Goal: Task Accomplishment & Management: Manage account settings

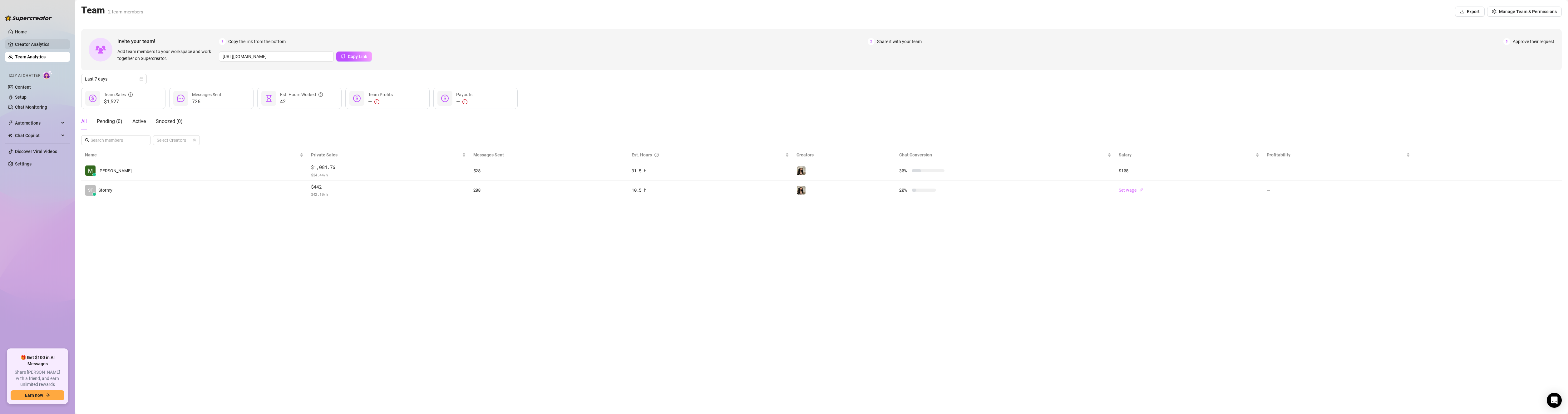
click at [24, 44] on link "Creator Analytics" at bounding box center [40, 44] width 50 height 10
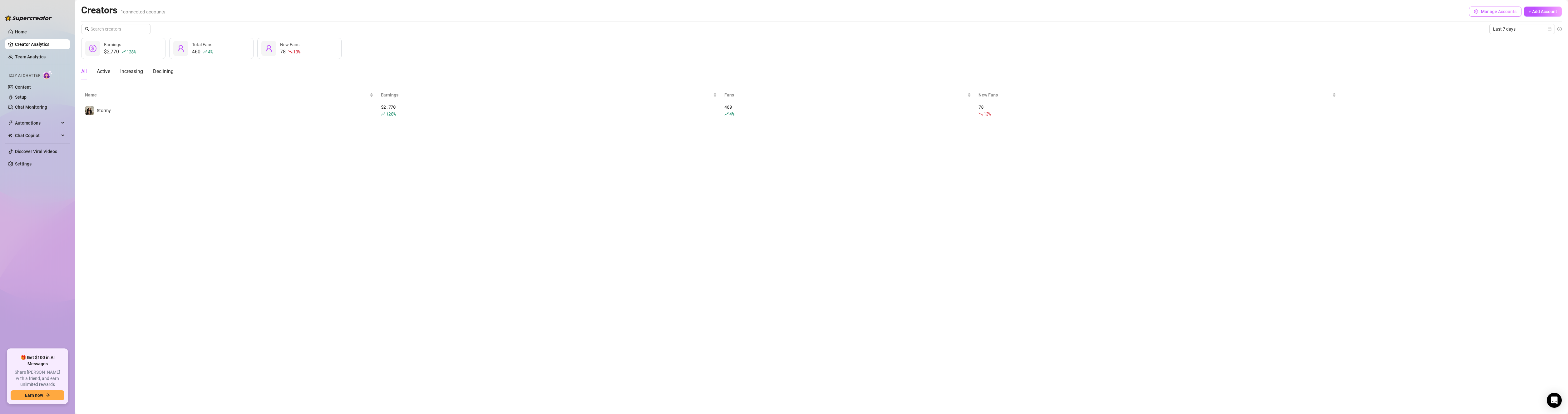
click at [1510, 15] on button "Manage Accounts" at bounding box center [1495, 12] width 52 height 10
click at [1550, 9] on span "+ Add Account" at bounding box center [1542, 12] width 29 height 5
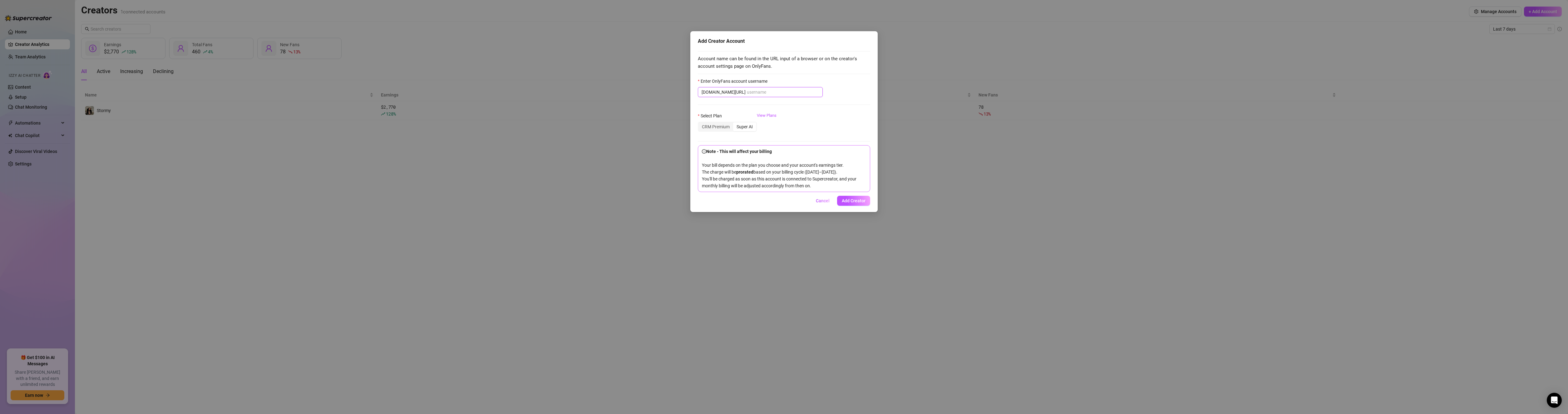
type input "s"
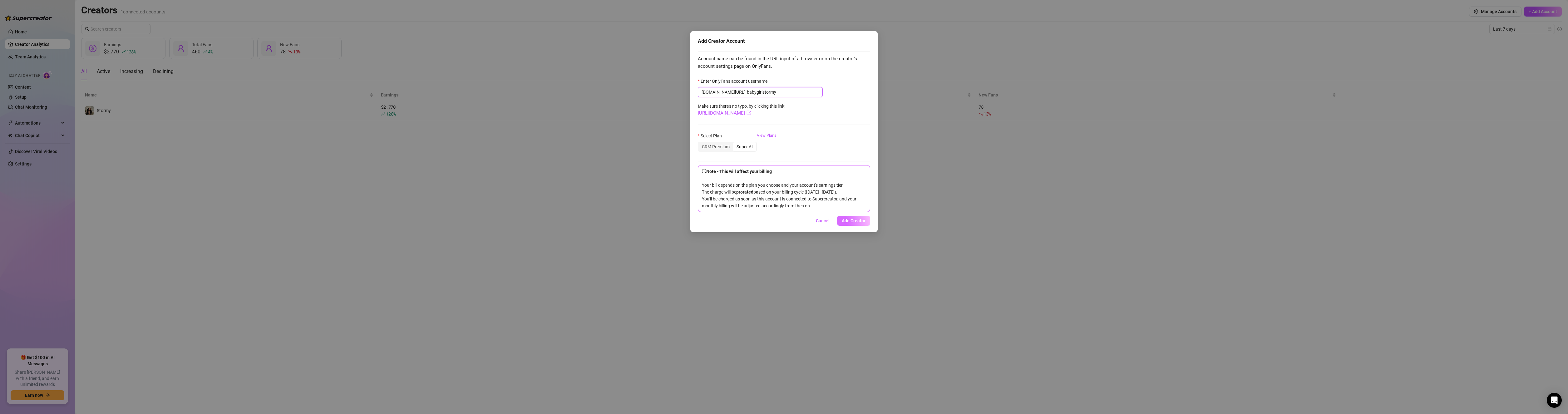
type input "babygirlstormy"
click at [852, 223] on span "Add Creator" at bounding box center [853, 221] width 24 height 5
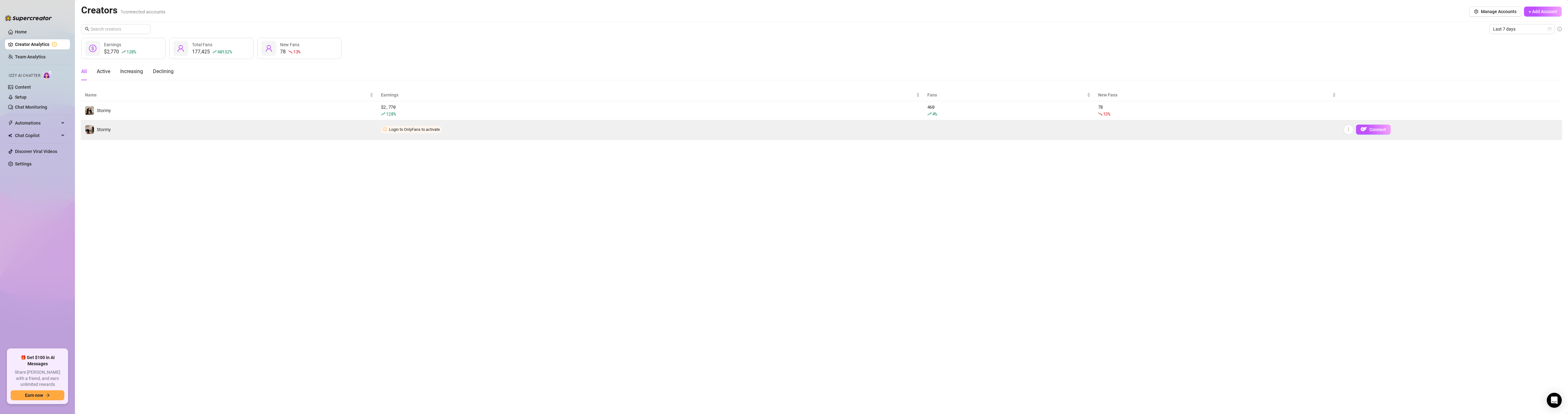
click at [512, 128] on td "Login to OnlyFans to activate" at bounding box center [650, 129] width 546 height 19
click at [1377, 130] on span "Connect" at bounding box center [1377, 130] width 16 height 5
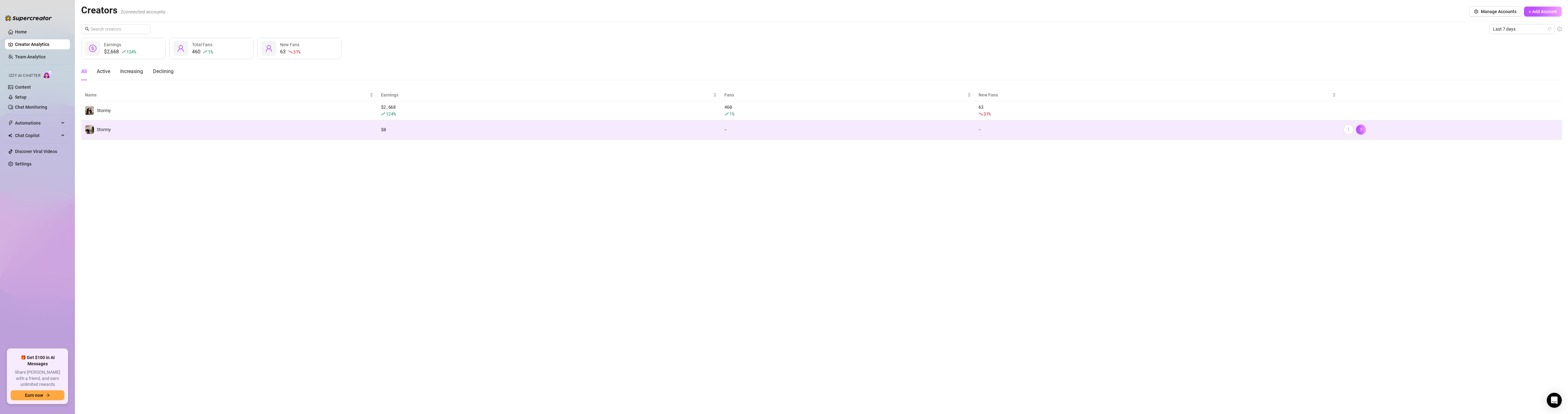
click at [100, 135] on td "Stormy" at bounding box center [229, 129] width 296 height 19
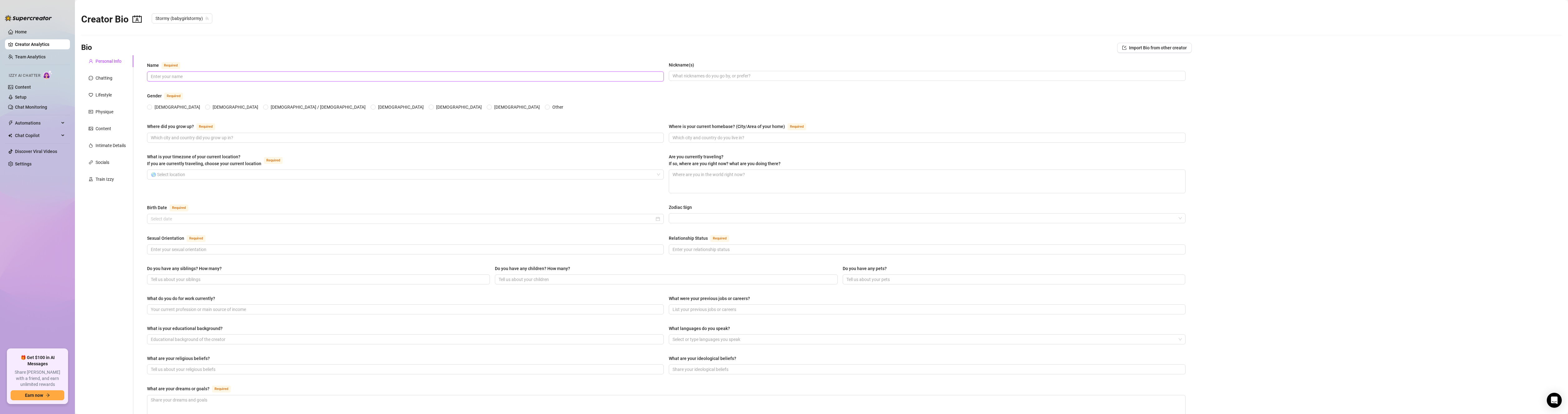
click at [174, 75] on input "Name Required" at bounding box center [405, 76] width 508 height 7
type input "Stormy"
radio input "true"
type input "[DATE]"
drag, startPoint x: 695, startPoint y: 75, endPoint x: 607, endPoint y: 75, distance: 88.0
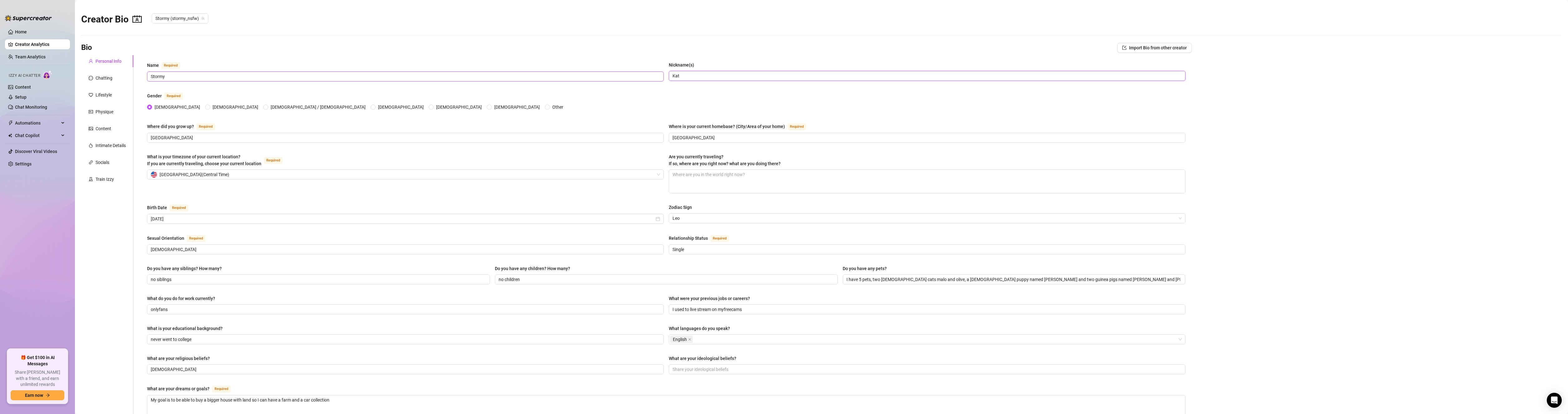
click at [618, 76] on div "Name Required Stormy Nickname(s) [PERSON_NAME]" at bounding box center [667, 74] width 1038 height 26
click at [724, 74] on input "Nickname(s)" at bounding box center [926, 75] width 508 height 7
paste input "Kat"
type input "Kat"
click at [386, 81] on span at bounding box center [405, 76] width 517 height 10
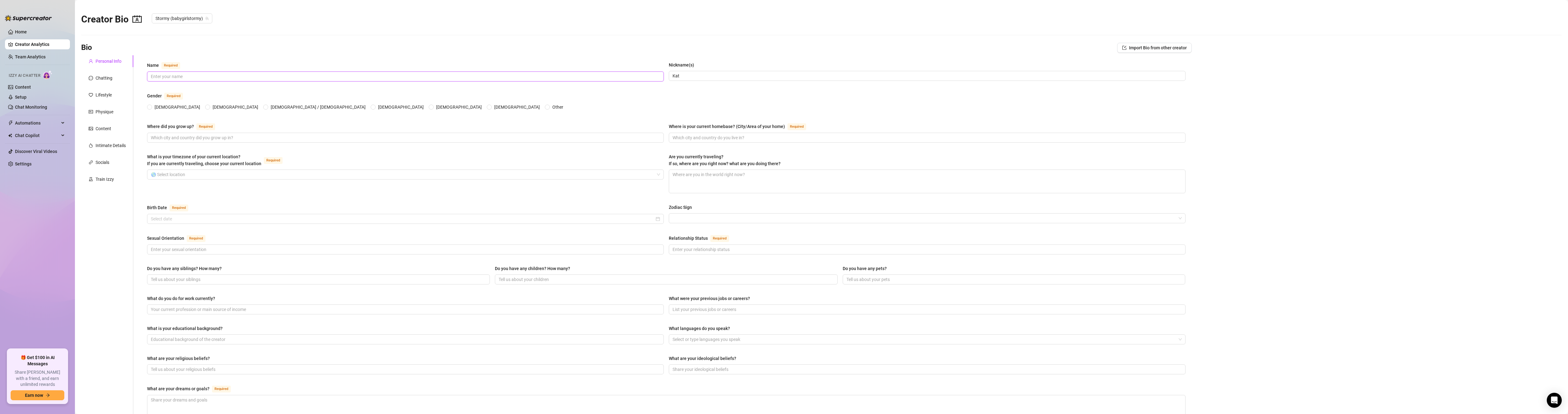
click at [382, 78] on input "Name Required" at bounding box center [405, 76] width 508 height 7
type input "Stormy"
click at [250, 137] on input "Where did you grow up? Required" at bounding box center [405, 138] width 508 height 7
type input "u"
type input "United States"
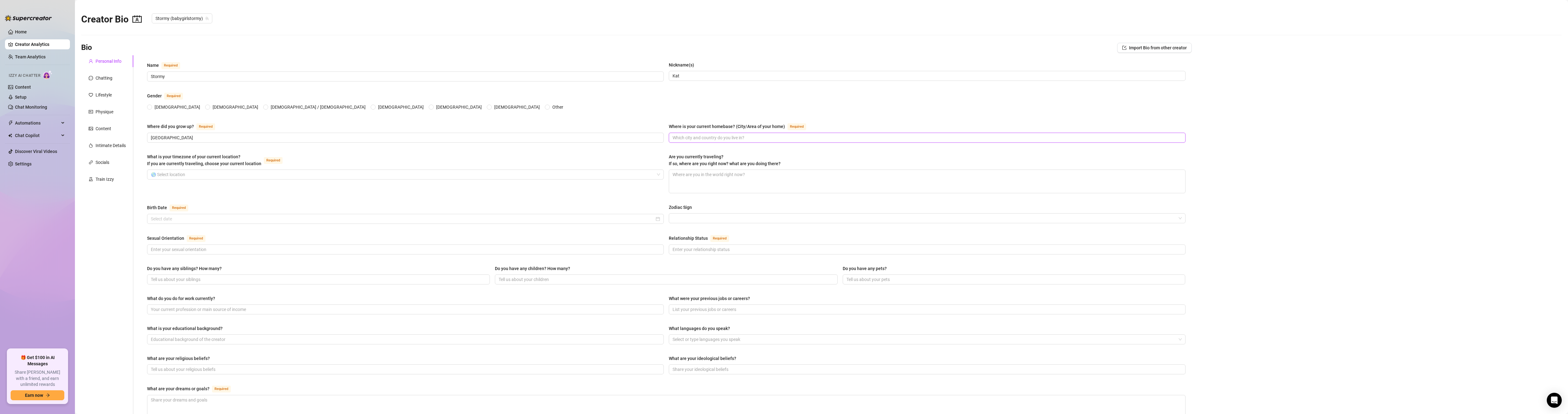
click at [724, 136] on input "Where is your current homebase? (City/Area of your home) Required" at bounding box center [926, 138] width 508 height 7
type input "Dallas Texas"
click at [213, 173] on input "What is your timezone of your current location? If you are currently traveling,…" at bounding box center [402, 174] width 503 height 9
type input "c"
type input "united"
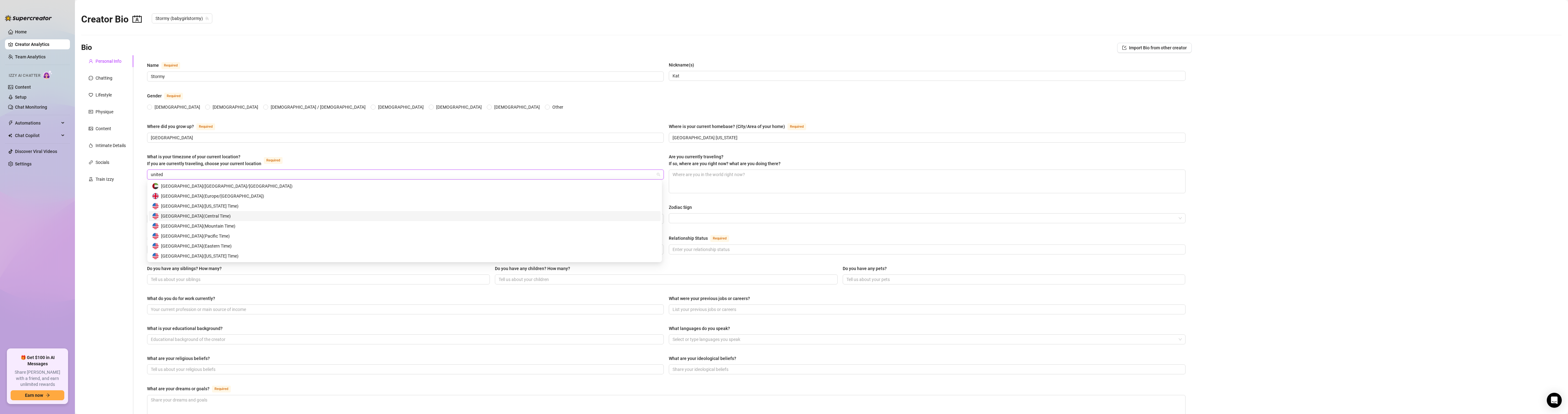
click at [226, 216] on span "United States of America ( Central Time )" at bounding box center [196, 216] width 69 height 7
click at [185, 221] on div at bounding box center [405, 219] width 517 height 10
type input "07/31/1996"
click at [222, 198] on div "Name Required Stormy Nickname(s) Kat Gender Required Female Male Non-Binary / G…" at bounding box center [667, 308] width 1038 height 494
click at [162, 219] on input "Birth Date Required" at bounding box center [402, 219] width 503 height 7
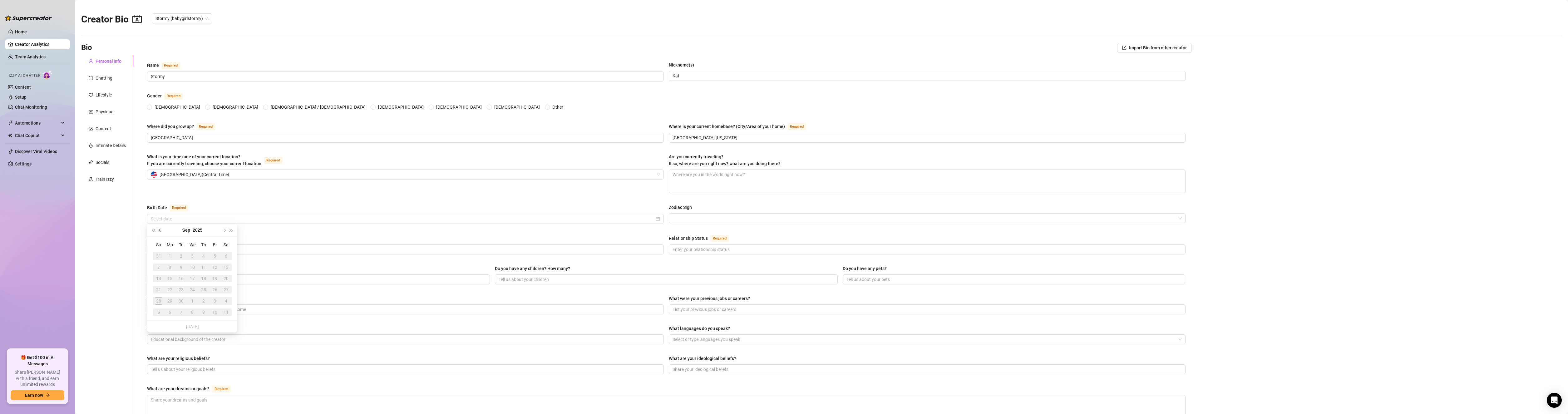
click at [161, 230] on span "Previous month (PageUp)" at bounding box center [160, 230] width 3 height 3
click at [191, 228] on div "Jul 2025" at bounding box center [192, 230] width 57 height 13
click at [196, 230] on button "2025" at bounding box center [201, 230] width 10 height 13
drag, startPoint x: 149, startPoint y: 230, endPoint x: 152, endPoint y: 230, distance: 3.0
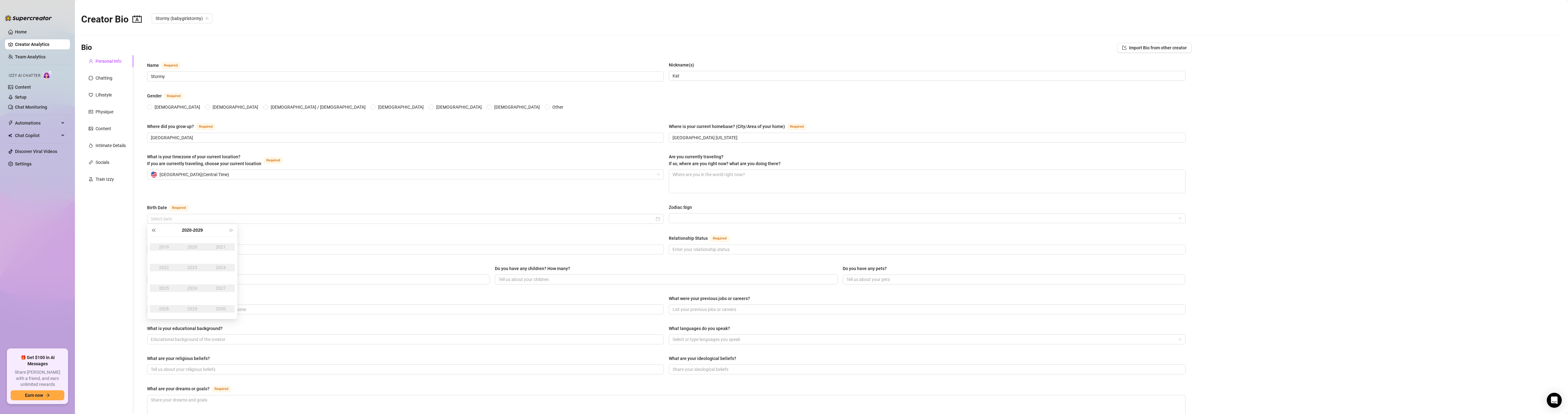
click at [150, 230] on div "2020 - 2029" at bounding box center [192, 230] width 90 height 13
click at [154, 230] on span "Last year (Control + left)" at bounding box center [153, 230] width 3 height 3
click at [190, 288] on div "1996" at bounding box center [192, 288] width 19 height 7
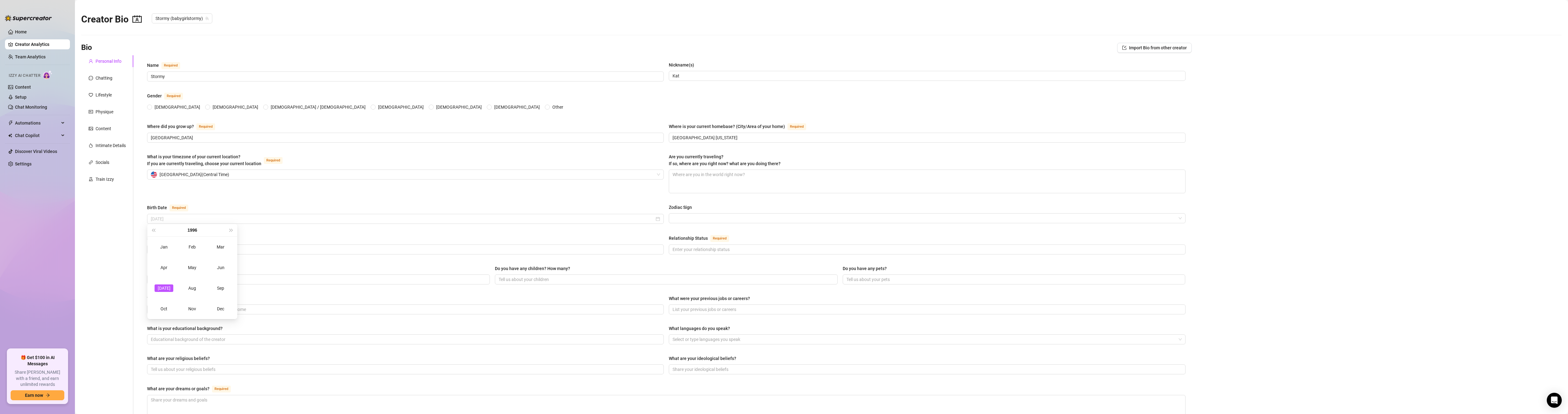
click at [161, 287] on div "Jul" at bounding box center [164, 288] width 19 height 7
type input "July 31st, 1996"
click at [191, 298] on div "31" at bounding box center [192, 301] width 7 height 7
click at [691, 216] on input "Zodiac Sign" at bounding box center [924, 218] width 503 height 9
click at [684, 270] on div "Leo" at bounding box center [924, 270] width 505 height 7
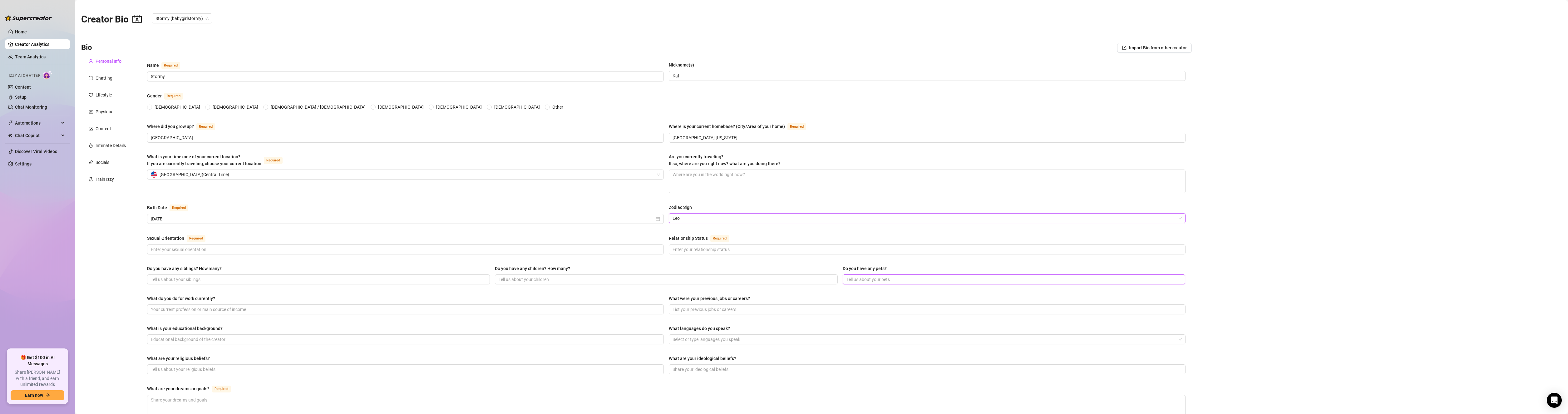
click at [864, 279] on input "Do you have any pets?" at bounding box center [1013, 279] width 334 height 7
type input "I have a puppy named Valentine and two cats named Malo and Olive"
click at [189, 246] on input "Sexual Orientation Required" at bounding box center [405, 249] width 508 height 7
type input "DemiSexual"
click at [173, 307] on input "What do you do for work currently?" at bounding box center [405, 309] width 508 height 7
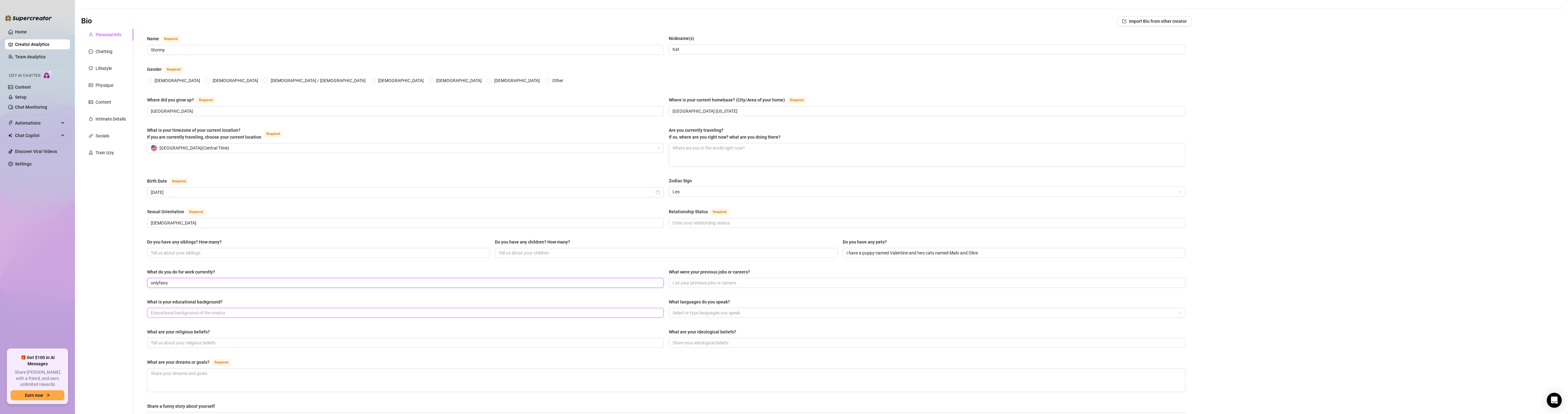
scroll to position [31, 0]
type input "onlyfans"
click at [167, 339] on input "What are your religious beliefs?" at bounding box center [405, 338] width 508 height 7
type input "agnostic"
click at [731, 339] on input "What are your ideological beliefs?" at bounding box center [926, 338] width 508 height 7
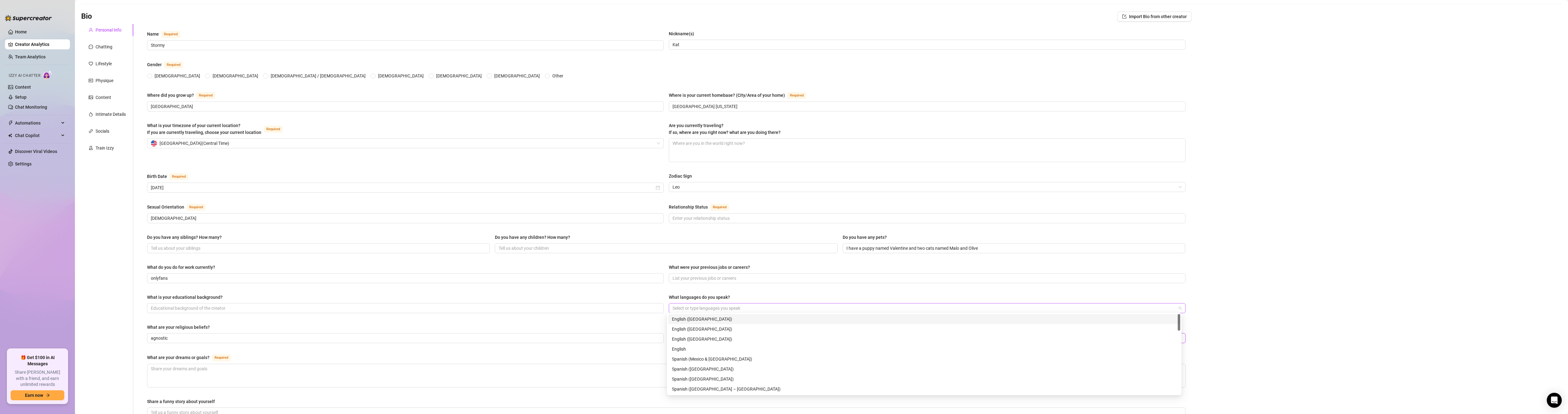
click at [678, 309] on div at bounding box center [924, 308] width 508 height 9
click at [682, 316] on div "English (US)" at bounding box center [924, 319] width 505 height 7
click at [778, 255] on div "Do you have any siblings? How many? Do you have any children? How many? Do you …" at bounding box center [667, 246] width 1038 height 25
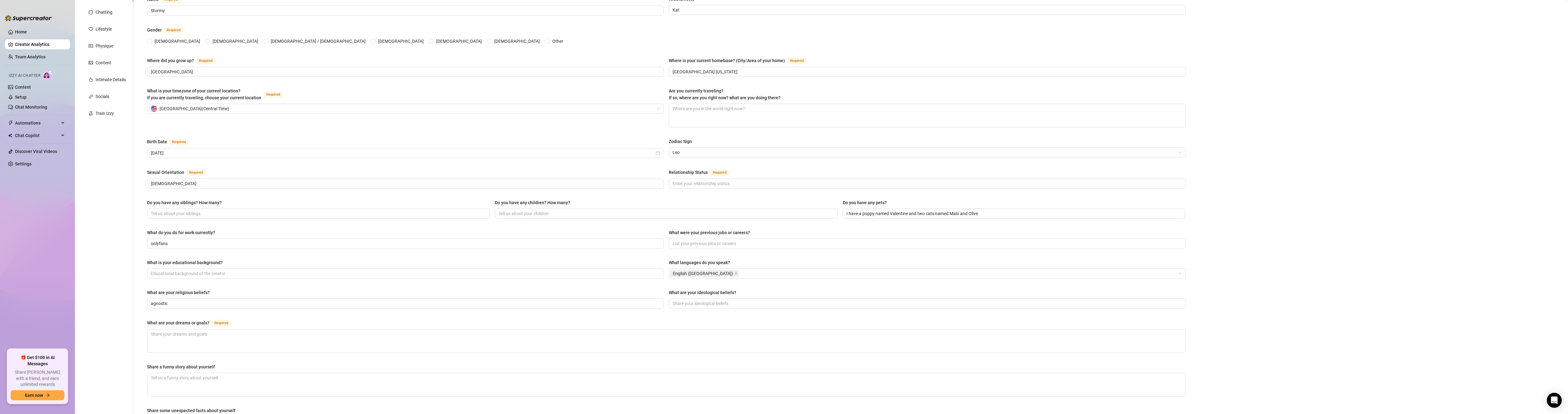
scroll to position [94, 0]
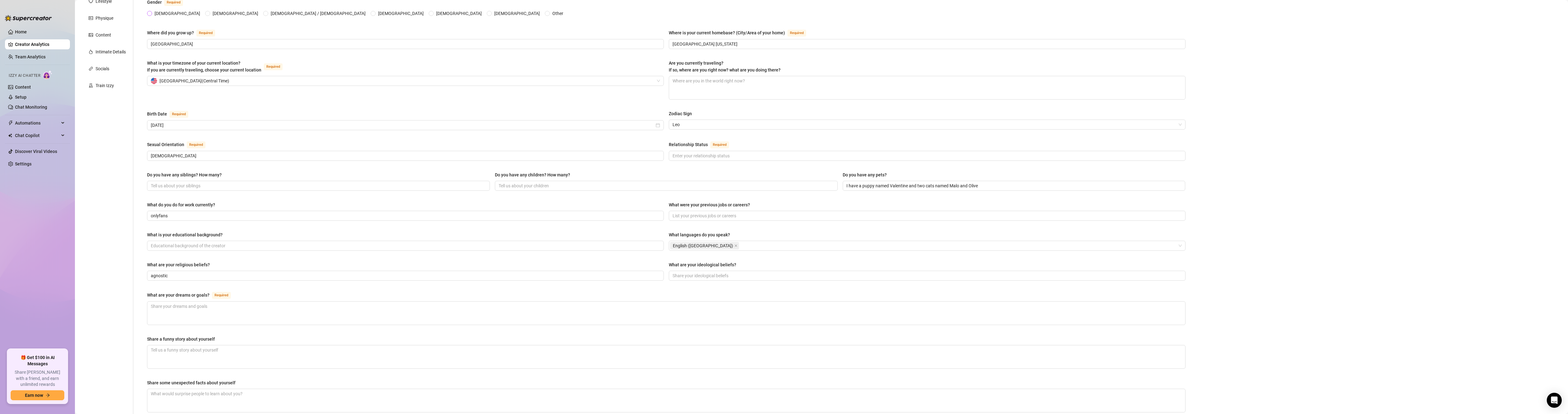
click at [155, 11] on span "Female" at bounding box center [177, 13] width 51 height 7
click at [151, 12] on input "Female" at bounding box center [150, 13] width 2 height 4
radio input "true"
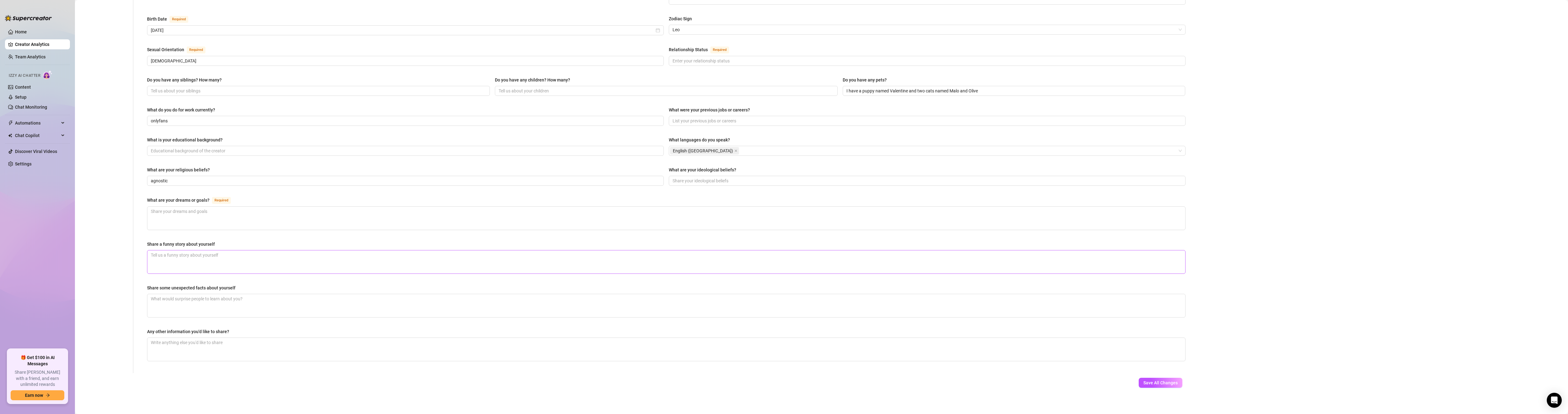
scroll to position [190, 0]
click at [1143, 379] on span "Save All Changes" at bounding box center [1160, 381] width 34 height 5
click at [19, 303] on ul "Home Creator Analytics Team Analytics Izzy AI Chatter Content Setup Chat Monito…" at bounding box center [37, 185] width 65 height 322
click at [264, 217] on textarea "What are your dreams or goals? Required" at bounding box center [666, 217] width 1038 height 23
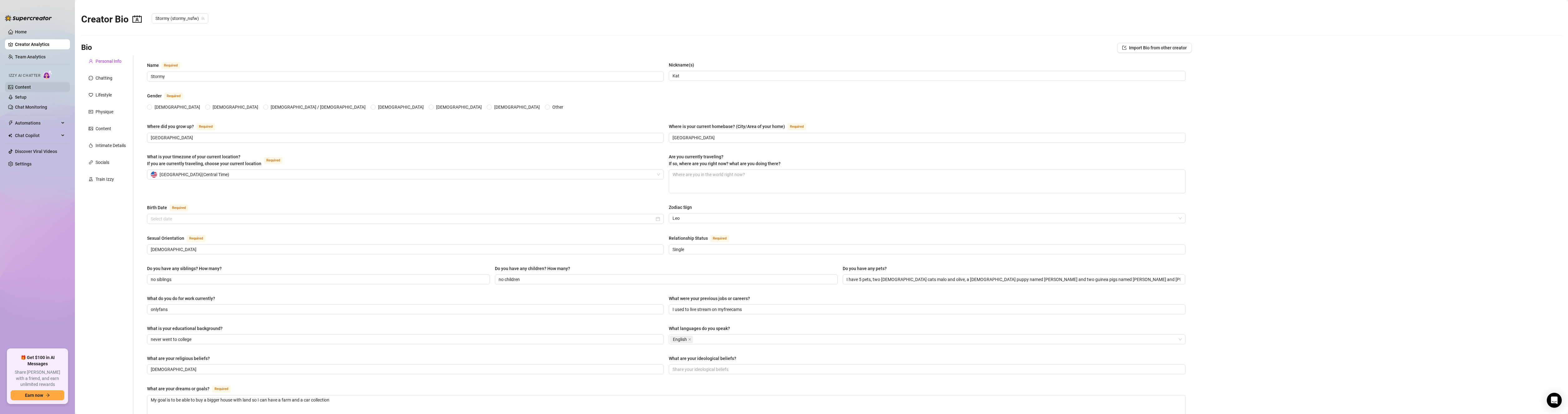
radio input "true"
type input "July 31st, 1996"
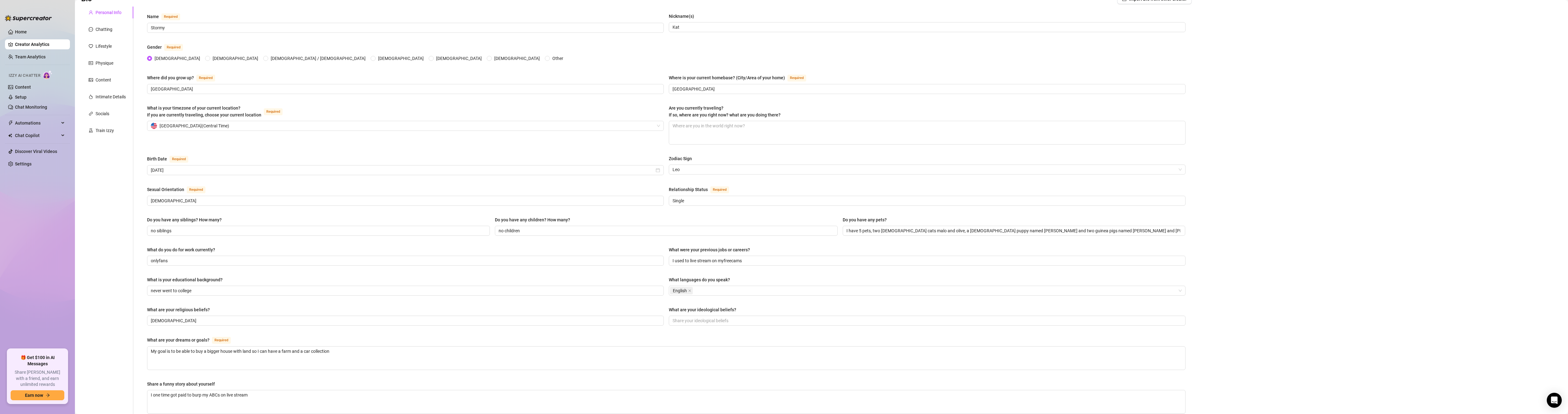
scroll to position [200, 0]
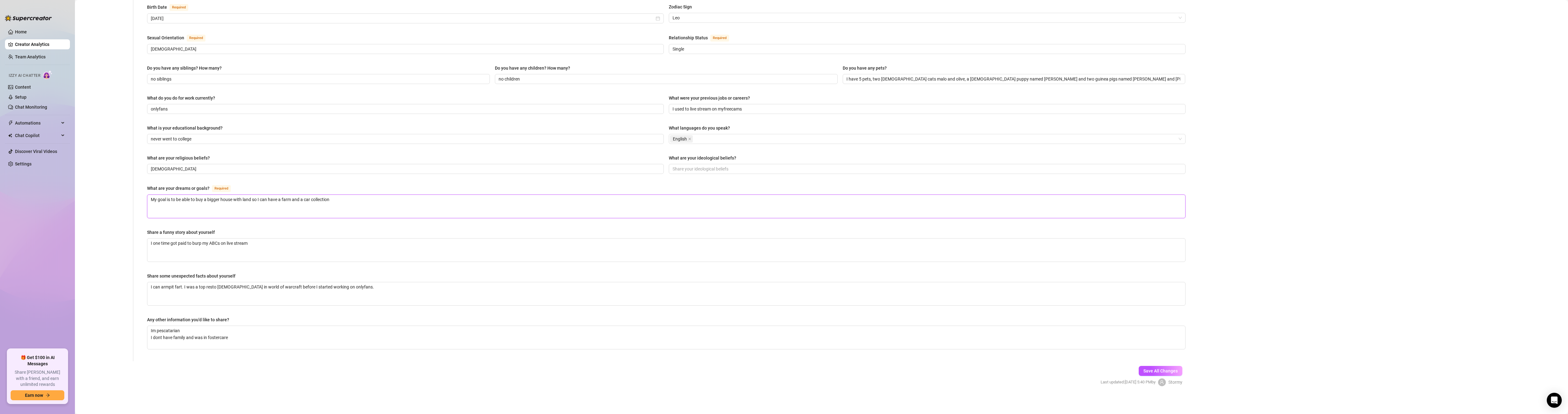
drag, startPoint x: 369, startPoint y: 206, endPoint x: 138, endPoint y: 206, distance: 231.0
click at [138, 206] on div "Name Required Stormy Nickname(s) Kat Gender Required Female Male Non-Binary / G…" at bounding box center [662, 108] width 1059 height 507
click at [192, 208] on textarea "What are your dreams or goals? Required" at bounding box center [666, 206] width 1038 height 23
paste textarea "My goal is to be able to buy a bigger house with land so I can have a farm and …"
type textarea "My goal is to be able to buy a bigger house with land so I can have a farm and …"
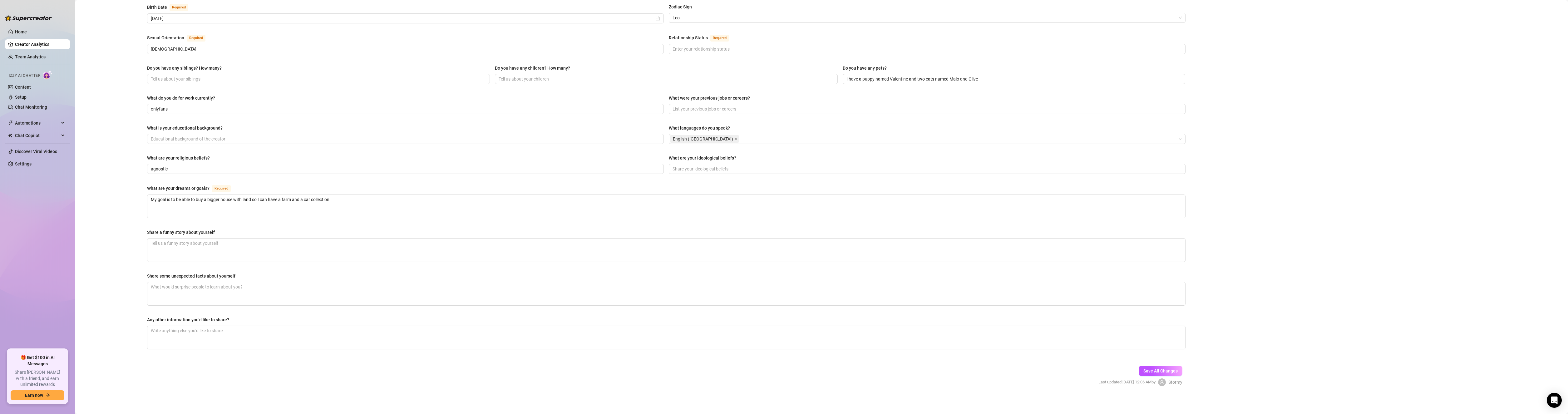
click at [1152, 374] on div "Save All Changes Last updated: Sep 28, 2025 12:06 AM by Stormy" at bounding box center [1140, 376] width 103 height 30
click at [1152, 370] on span "Save All Changes" at bounding box center [1160, 371] width 34 height 5
drag, startPoint x: 268, startPoint y: 236, endPoint x: 242, endPoint y: 238, distance: 26.1
click at [242, 238] on div "Share a funny story about yourself I one time got paid to burp my ABCs on live …" at bounding box center [667, 245] width 1038 height 33
drag, startPoint x: 269, startPoint y: 244, endPoint x: 121, endPoint y: 245, distance: 148.0
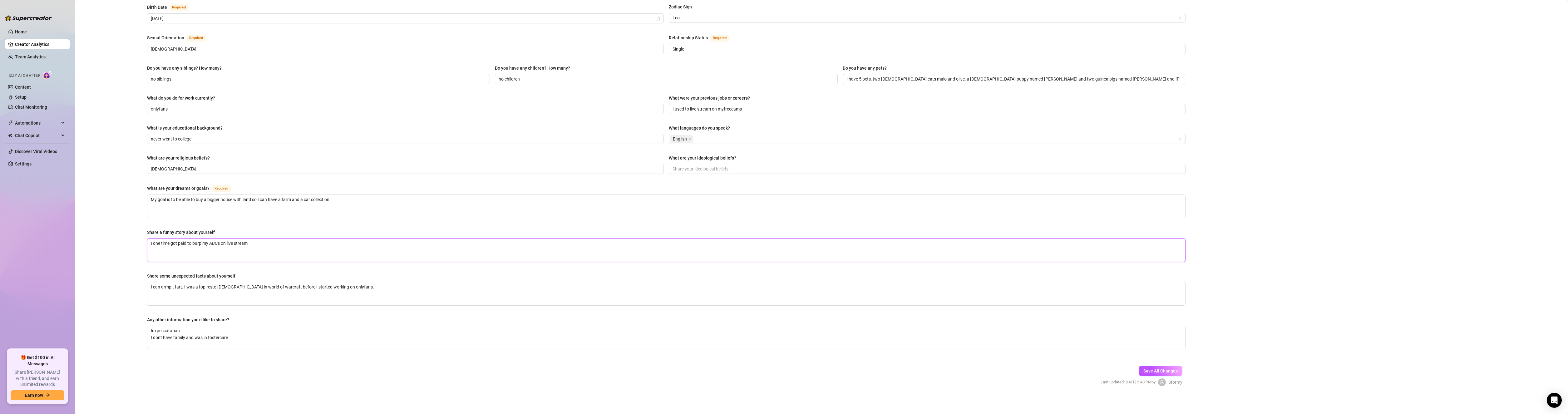
click at [121, 245] on div "Personal Info Chatting Lifestyle Physique Content Intimate Details Socials Trai…" at bounding box center [636, 108] width 1111 height 507
click at [192, 294] on textarea "Share some unexpected facts about yourself" at bounding box center [666, 294] width 1038 height 23
click at [176, 250] on textarea "Share a funny story about yourself" at bounding box center [666, 250] width 1038 height 23
paste textarea "I one time got paid to burp my ABCs on live stream"
type textarea "I one time got paid to burp my ABCs on live stream"
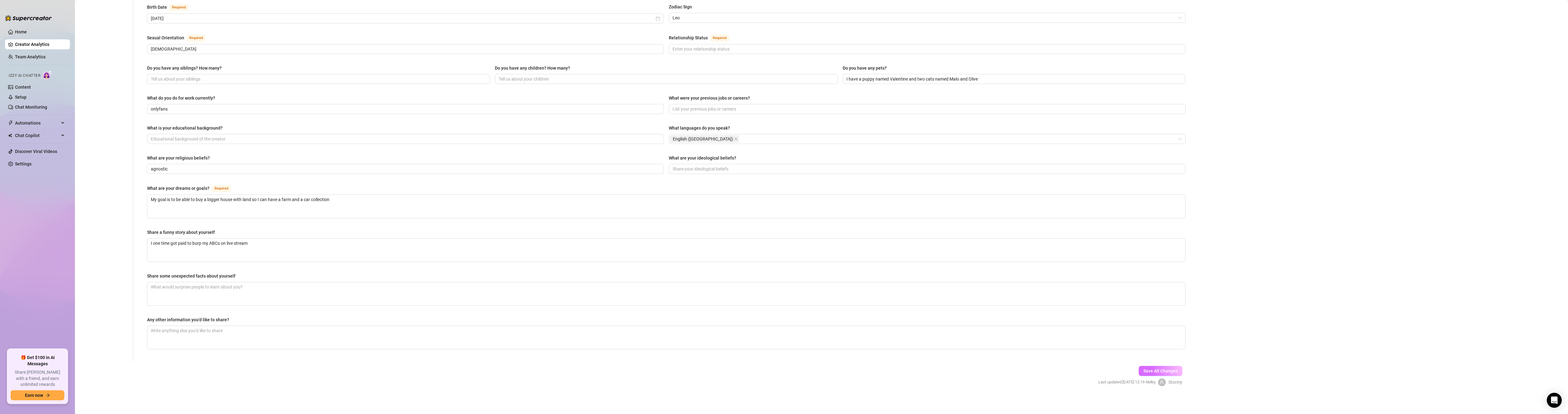
click at [1157, 372] on button "Save All Changes" at bounding box center [1161, 371] width 44 height 10
click at [1157, 370] on span "Save All Changes" at bounding box center [1160, 371] width 34 height 5
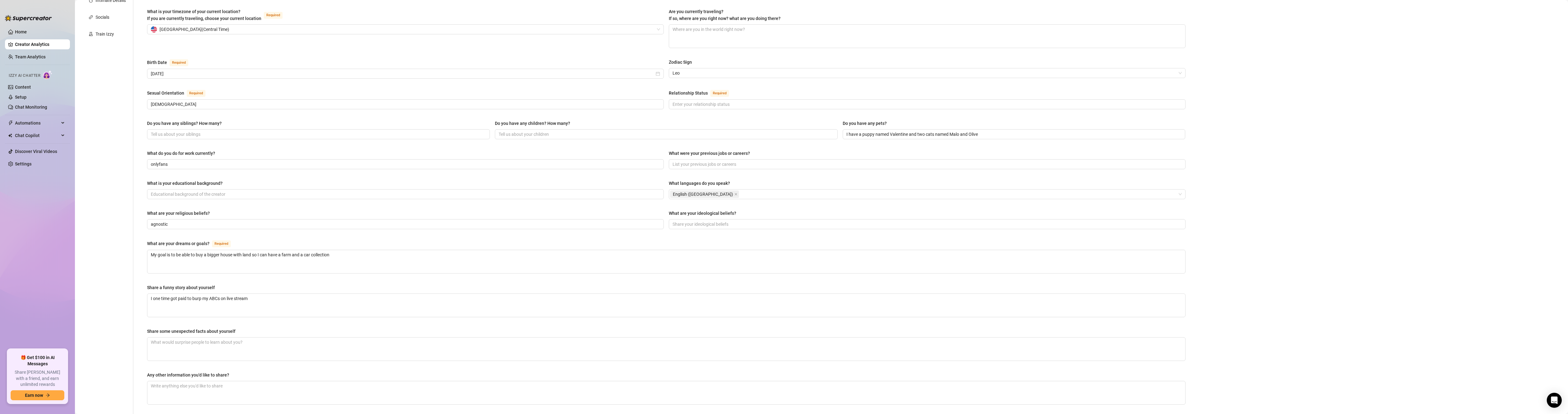
scroll to position [138, 0]
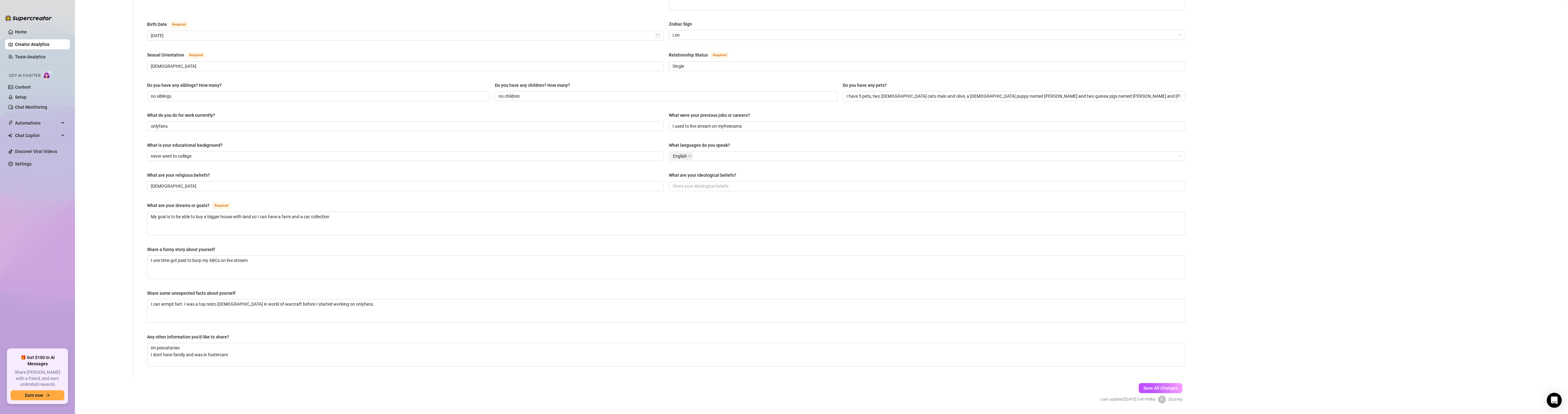
scroll to position [200, 0]
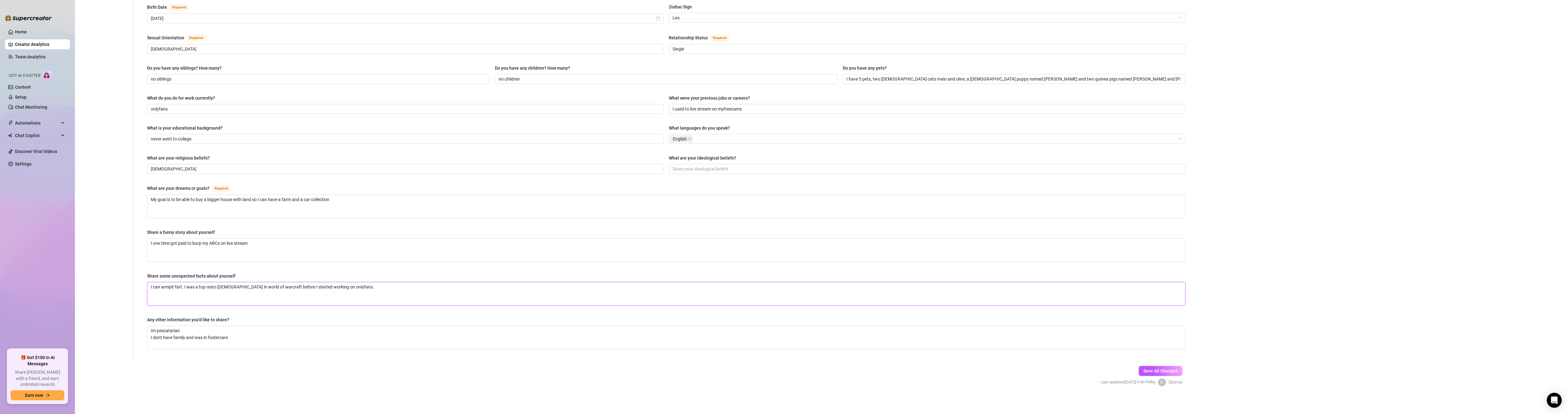
drag, startPoint x: 306, startPoint y: 289, endPoint x: 65, endPoint y: 292, distance: 241.0
click at [66, 292] on div "Home Creator Analytics Team Analytics Izzy AI Chatter Content Setup Chat Monito…" at bounding box center [784, 207] width 1568 height 414
drag, startPoint x: 112, startPoint y: 252, endPoint x: 108, endPoint y: 249, distance: 5.0
click at [111, 251] on div "Personal Info Chatting Lifestyle Physique Content Intimate Details Socials Trai…" at bounding box center [107, 108] width 52 height 507
click at [214, 293] on textarea "Share some unexpected facts about yourself" at bounding box center [666, 294] width 1038 height 23
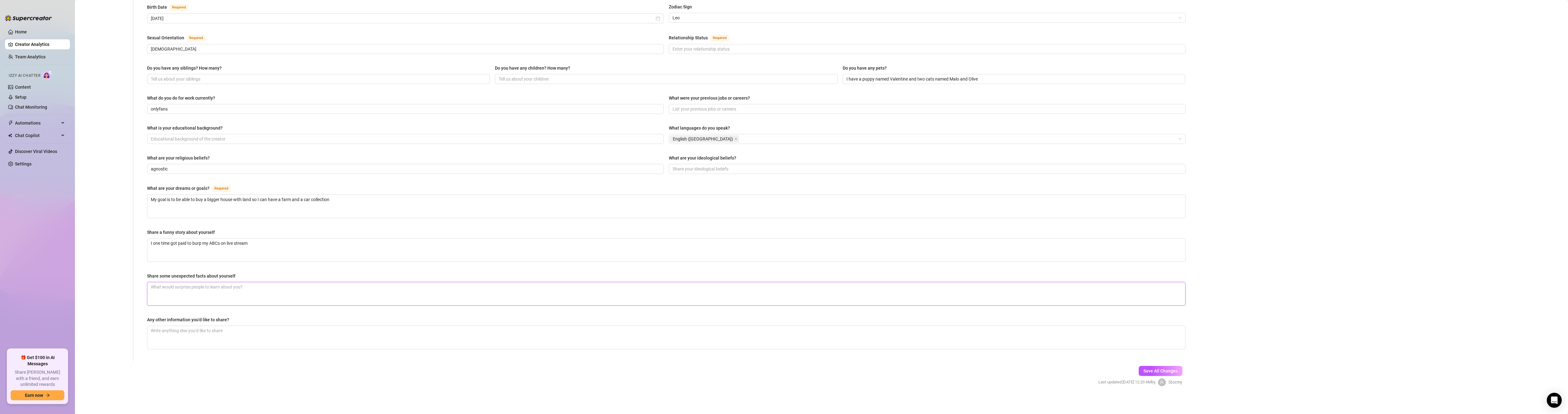
paste textarea "I can armpit fart. I was a top resto druid in world of warcraft before I starte…"
type textarea "I can armpit fart. I was a top resto druid in world of warcraft before I starte…"
click at [1166, 372] on button "Save All Changes" at bounding box center [1161, 371] width 44 height 10
drag, startPoint x: 245, startPoint y: 341, endPoint x: 124, endPoint y: 318, distance: 123.2
click at [125, 319] on div "Personal Info Chatting Lifestyle Physique Content Intimate Details Socials Trai…" at bounding box center [636, 108] width 1111 height 507
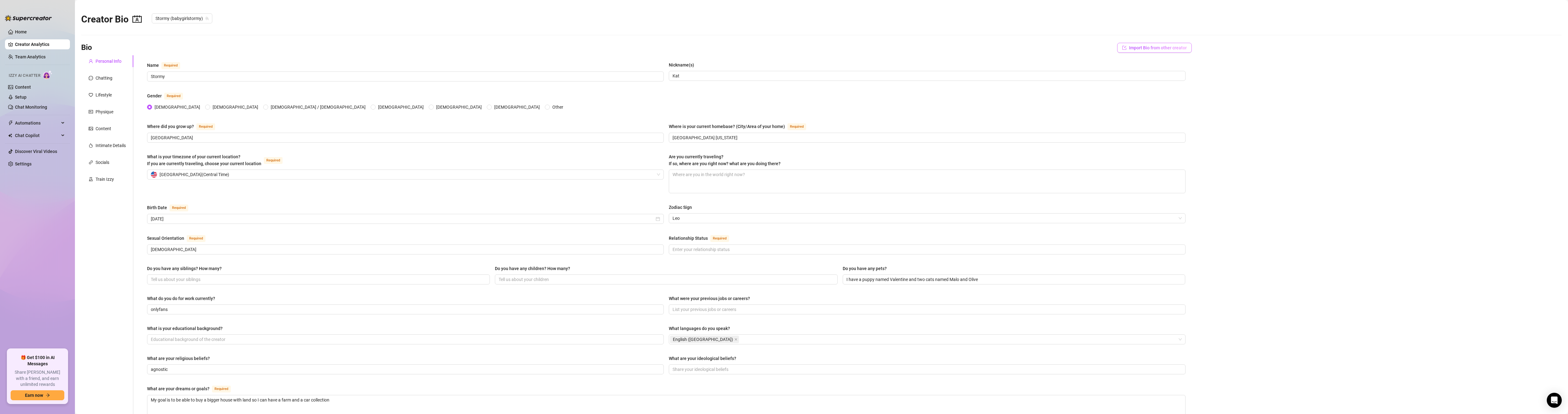
click at [1161, 51] on button "Import Bio from other creator" at bounding box center [1154, 47] width 75 height 10
click at [1159, 66] on input "search" at bounding box center [1147, 65] width 49 height 9
click at [1151, 80] on span "( stormy_nsfw )" at bounding box center [1165, 78] width 29 height 7
click at [1171, 76] on span "Import" at bounding box center [1173, 77] width 13 height 5
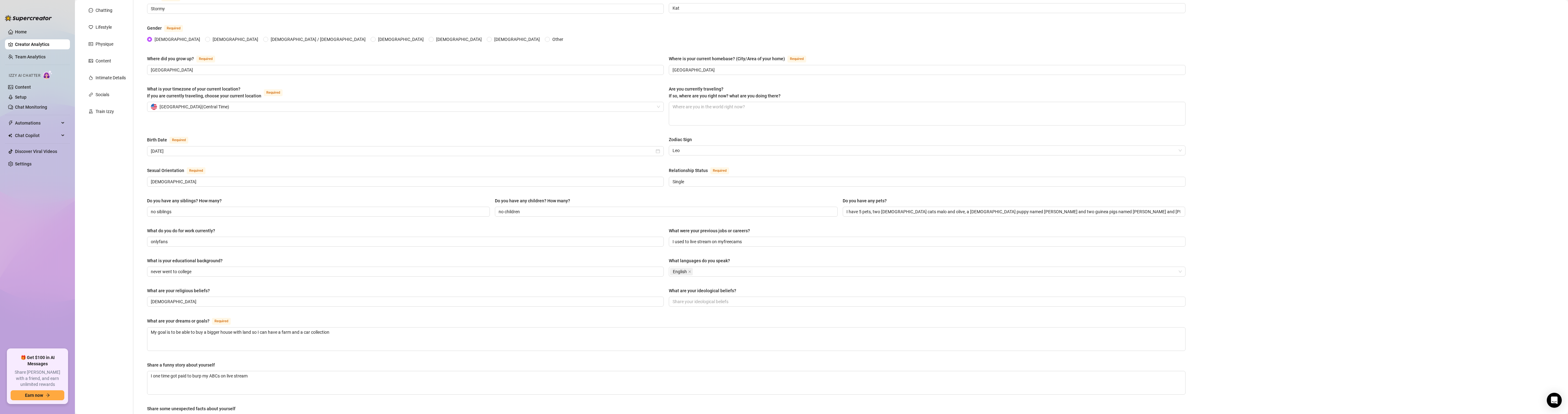
scroll to position [200, 0]
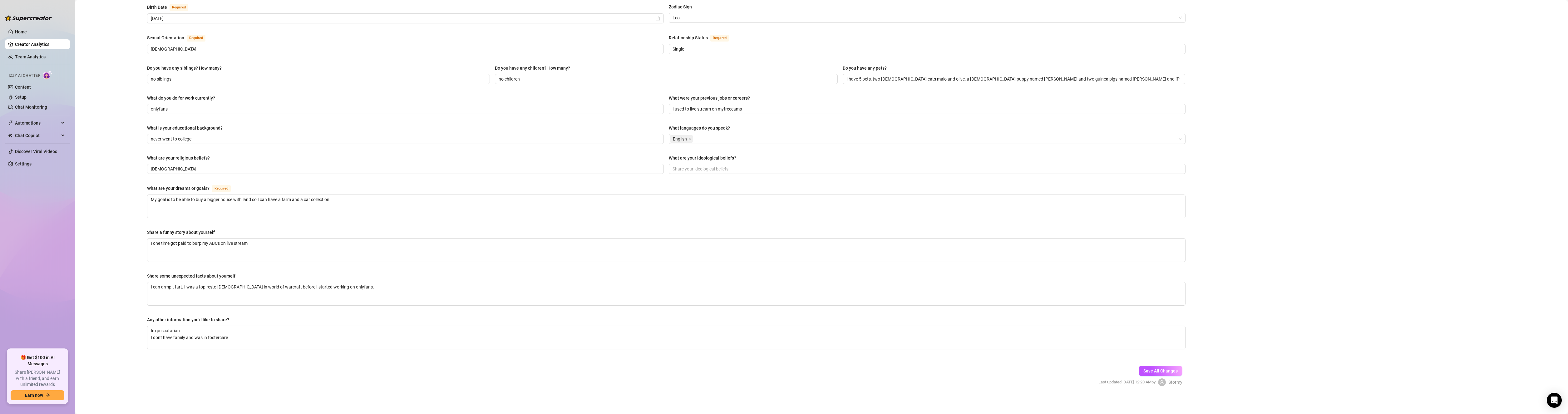
click at [1178, 370] on div "Save All Changes Last updated: Sep 28, 2025 12:20 AM by Stormy" at bounding box center [1140, 376] width 103 height 30
click at [1173, 372] on button "Save All Changes" at bounding box center [1161, 371] width 44 height 10
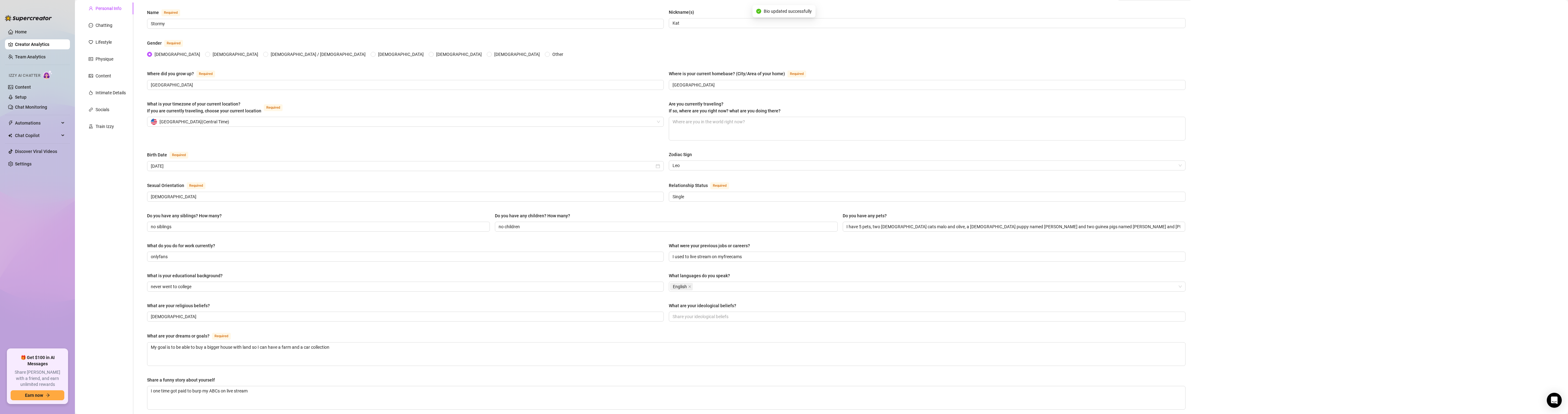
scroll to position [0, 0]
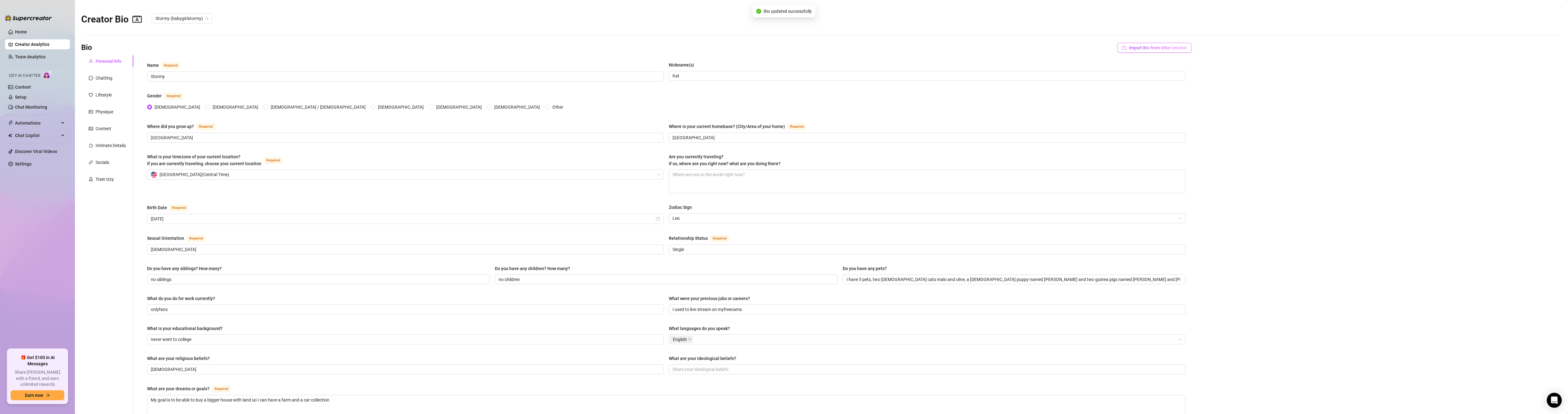
click at [1165, 46] on span "Import Bio from other creator" at bounding box center [1158, 47] width 58 height 5
click at [1280, 85] on main "Creator Bio Stormy (babygirlstormy) Bio Import Bio from other creator Personal …" at bounding box center [821, 308] width 1493 height 617
click at [1183, 47] on button "Import Bio from other creator" at bounding box center [1154, 47] width 75 height 10
click at [1177, 77] on span "Import" at bounding box center [1173, 77] width 13 height 5
click at [105, 81] on div "Chatting" at bounding box center [104, 78] width 17 height 7
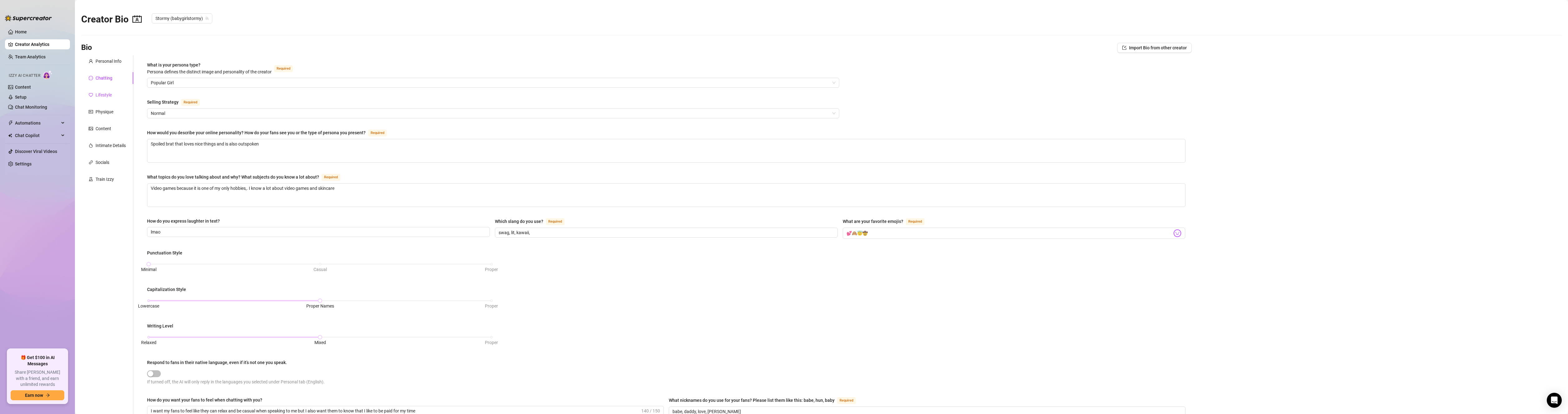
click at [102, 96] on div "Lifestyle" at bounding box center [103, 94] width 16 height 7
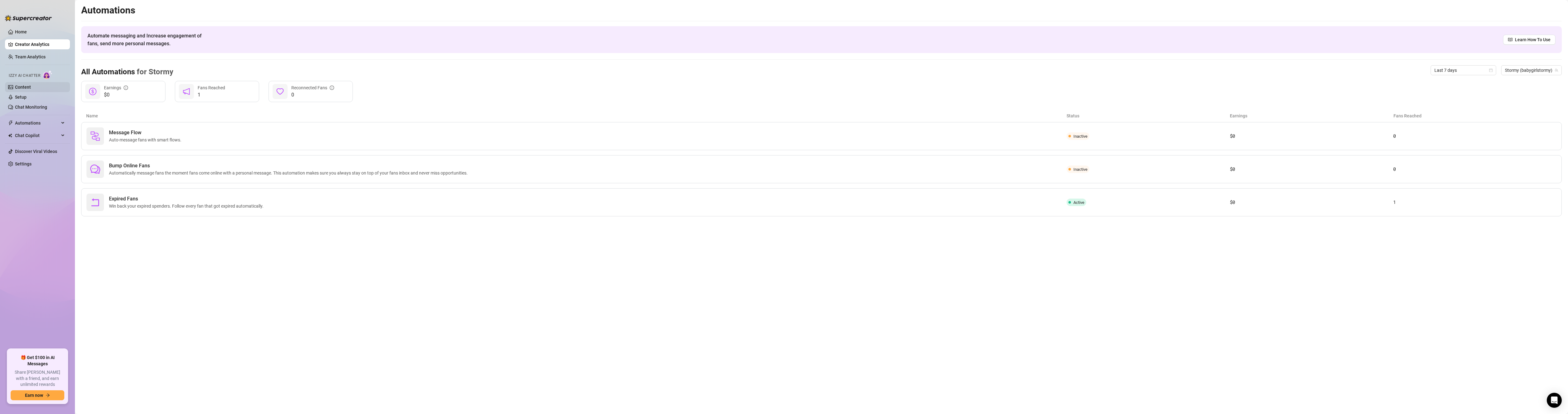
click at [31, 89] on link "Content" at bounding box center [23, 87] width 16 height 5
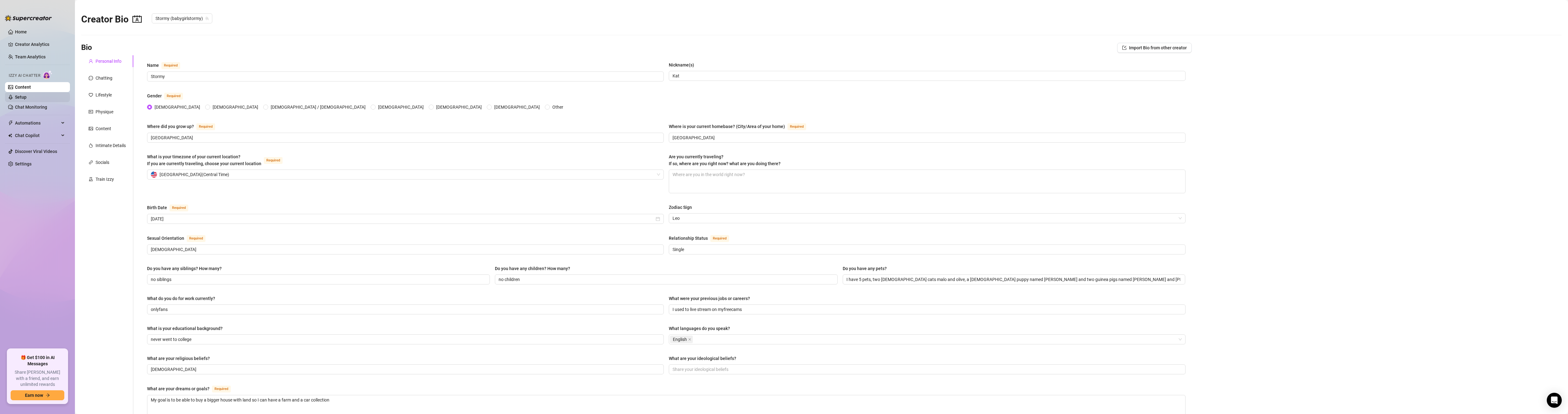
click at [27, 100] on link "Setup" at bounding box center [21, 97] width 12 height 5
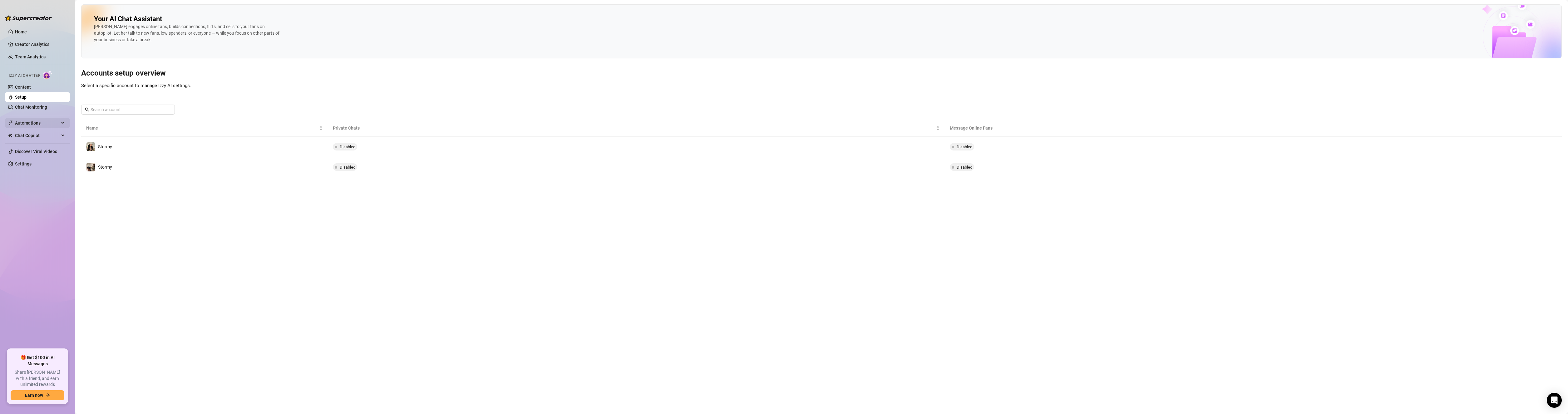
click at [38, 125] on span "Automations" at bounding box center [37, 123] width 44 height 10
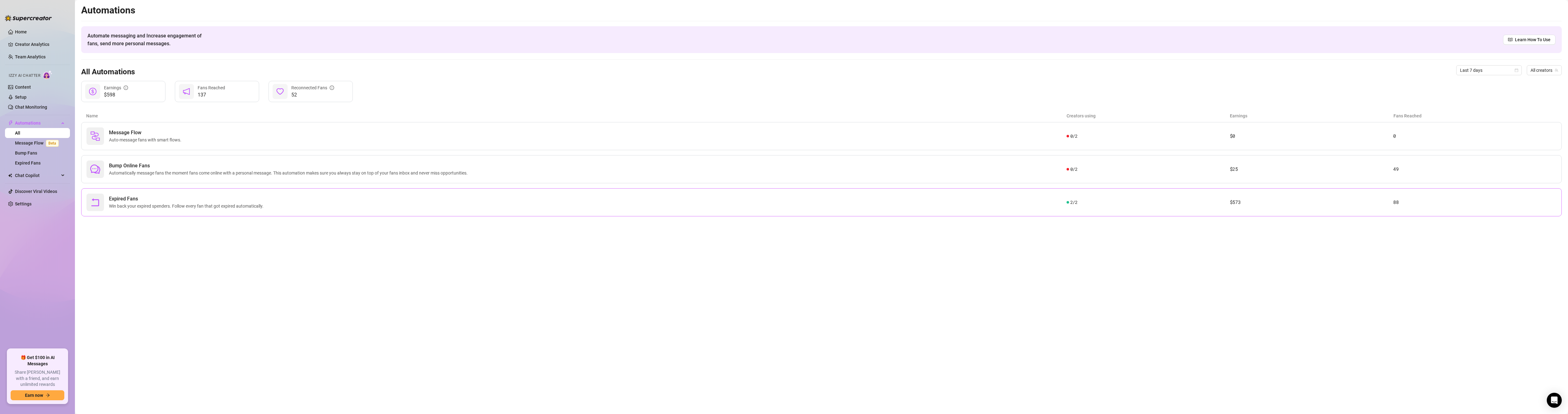
click at [222, 211] on div "Expired Fans Win back your expired spenders. Follow every fan that got expired …" at bounding box center [576, 202] width 980 height 18
click at [37, 152] on link "Bump Fans" at bounding box center [26, 153] width 22 height 5
click at [166, 171] on span "Automatically message fans the moment fans come online with a personal message.…" at bounding box center [289, 173] width 361 height 7
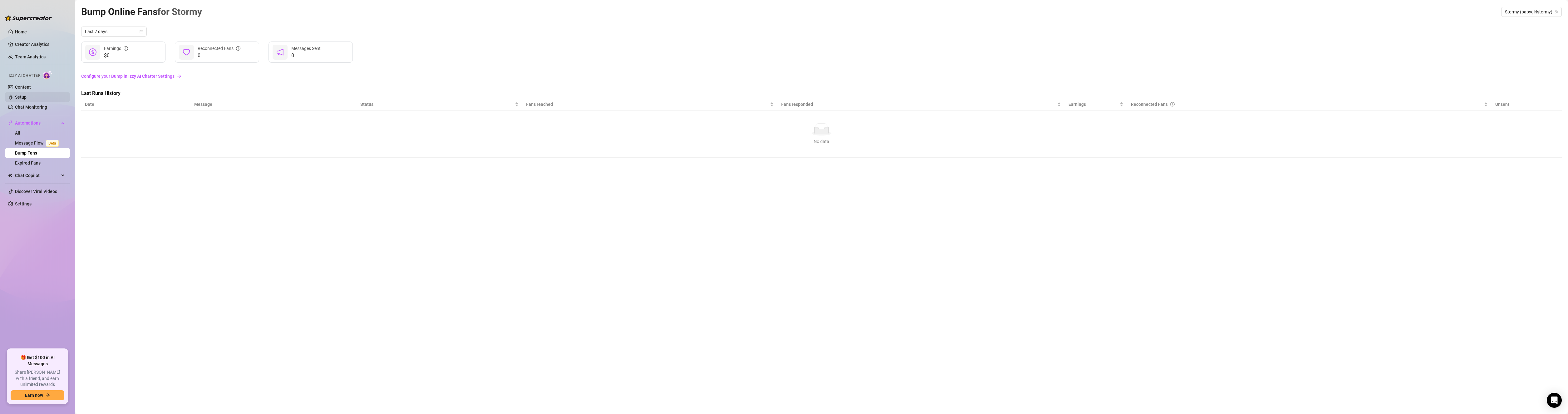
click at [27, 97] on link "Setup" at bounding box center [21, 97] width 12 height 5
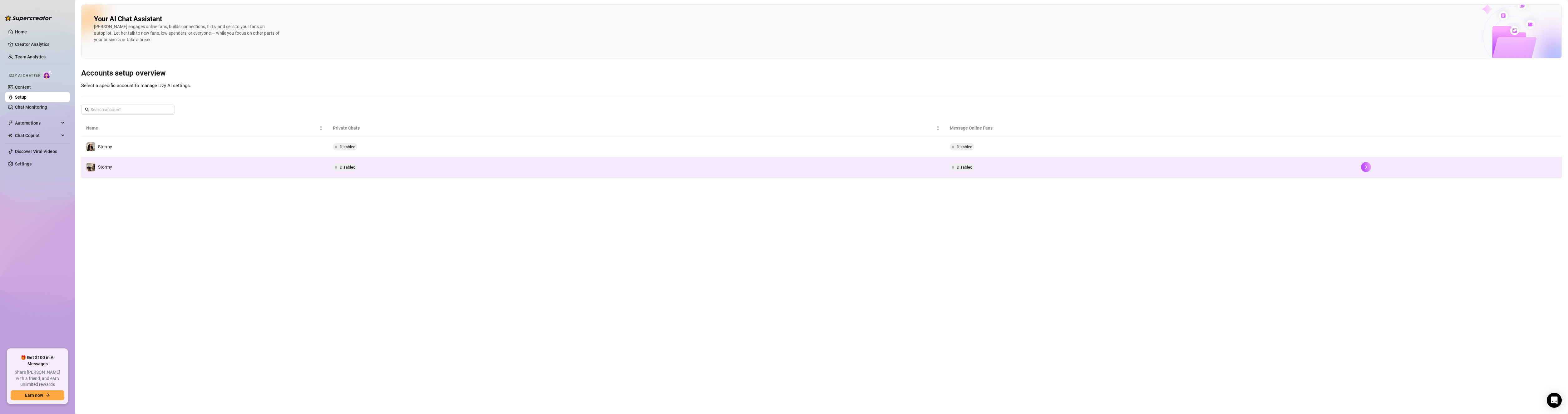
click at [286, 170] on td "Stormy" at bounding box center [204, 167] width 247 height 20
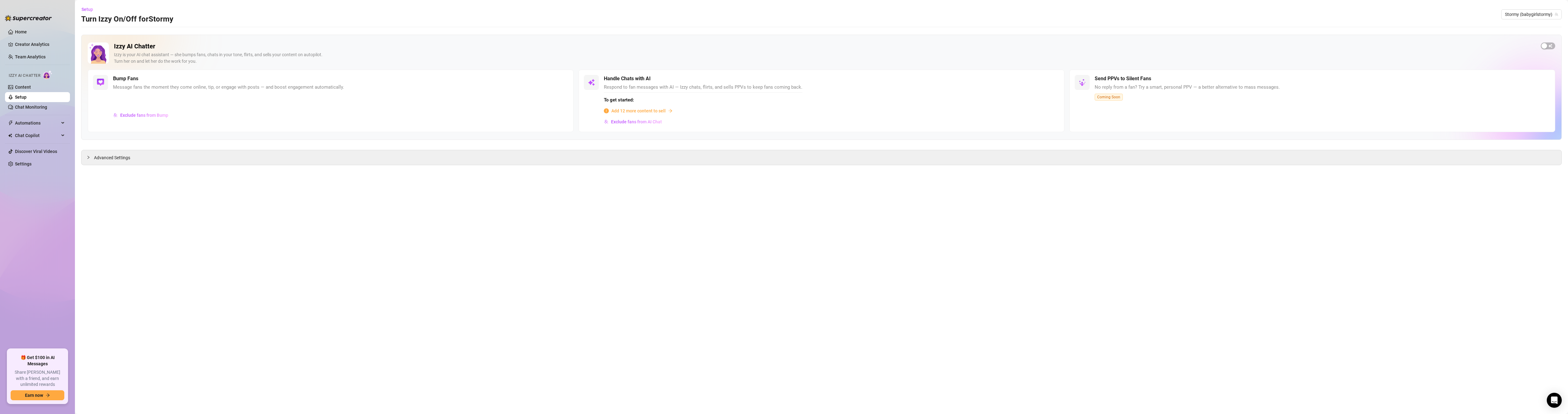
click at [636, 109] on span "Add 12 more content to sell" at bounding box center [638, 110] width 54 height 7
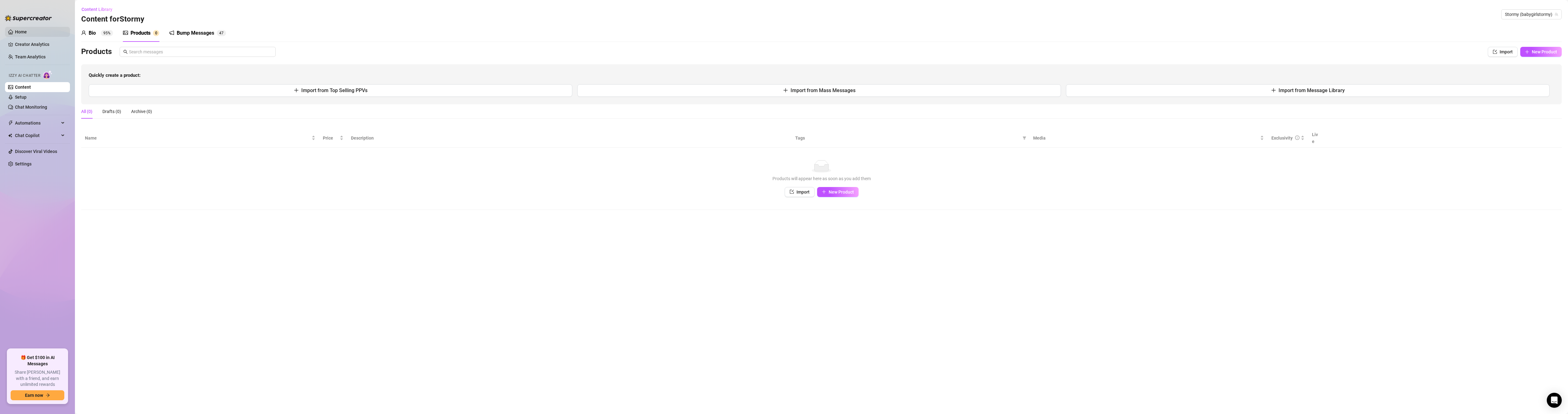
click at [27, 29] on link "Home" at bounding box center [21, 32] width 12 height 5
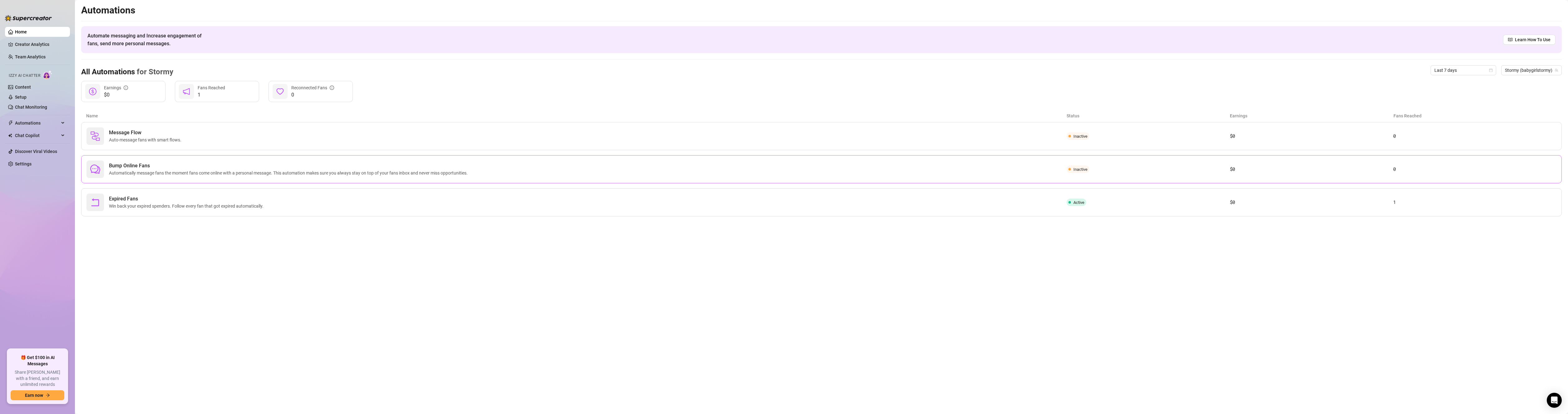
click at [152, 174] on span "Automatically message fans the moment fans come online with a personal message.…" at bounding box center [289, 173] width 361 height 7
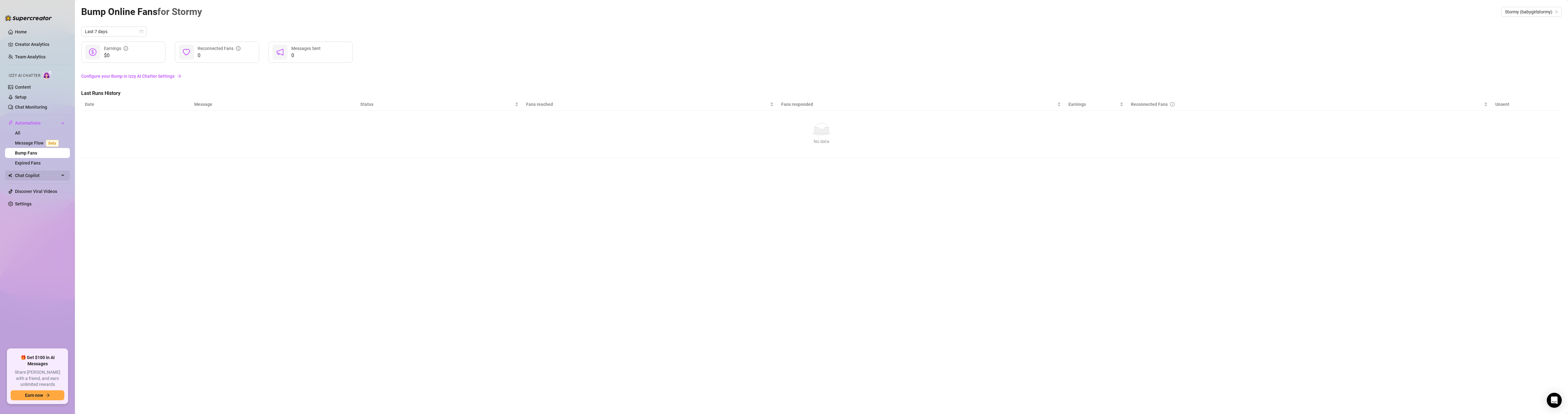
click at [30, 177] on span "Chat Copilot" at bounding box center [37, 175] width 44 height 10
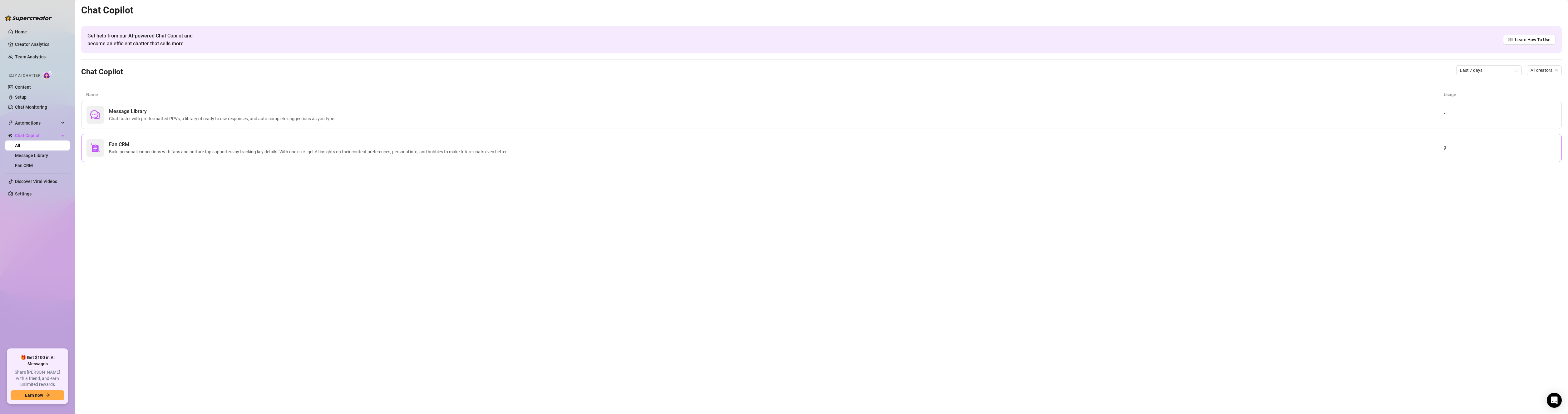
click at [161, 149] on span "Build personal connections with fans and nurture top supporters by tracking key…" at bounding box center [309, 152] width 401 height 7
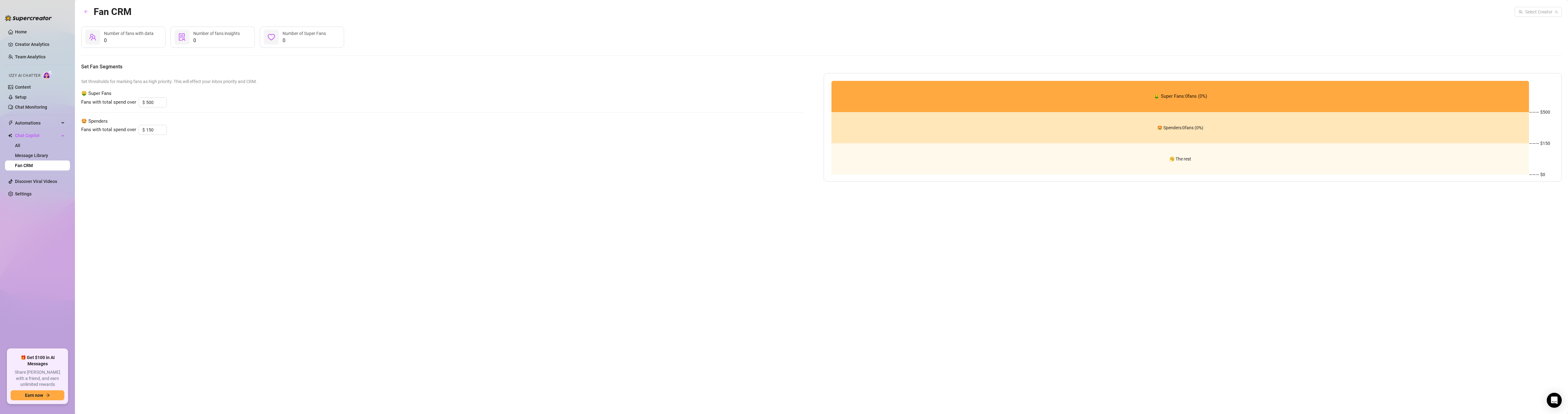
click at [1530, 5] on div "Fan CRM Select Creator" at bounding box center [821, 12] width 1480 height 15
click at [1530, 8] on input "search" at bounding box center [1535, 12] width 34 height 9
click at [1517, 37] on span "Stormy" at bounding box center [1514, 35] width 14 height 7
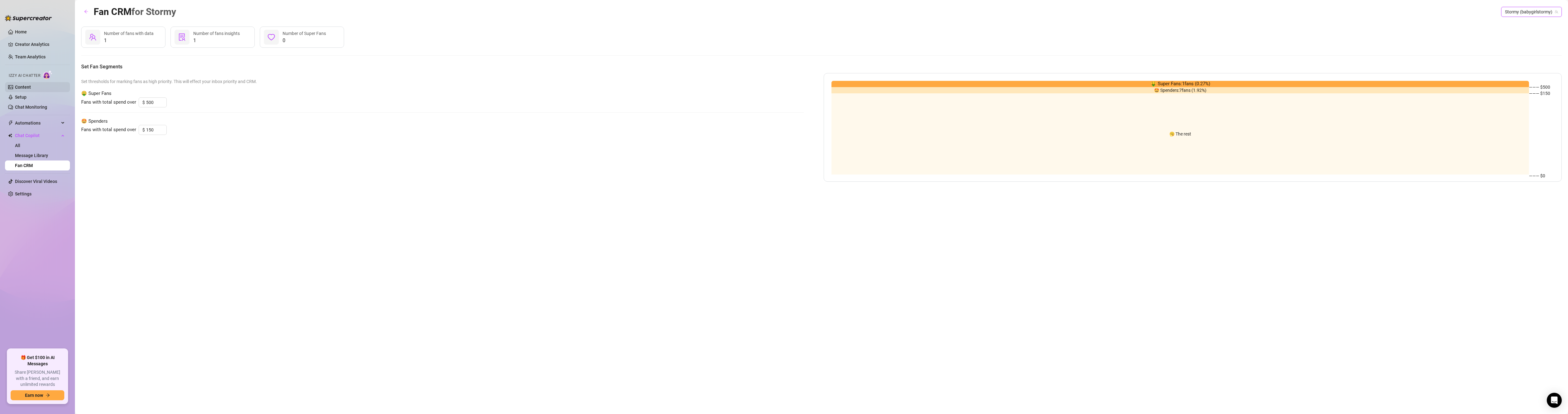
click at [31, 87] on link "Content" at bounding box center [23, 87] width 16 height 5
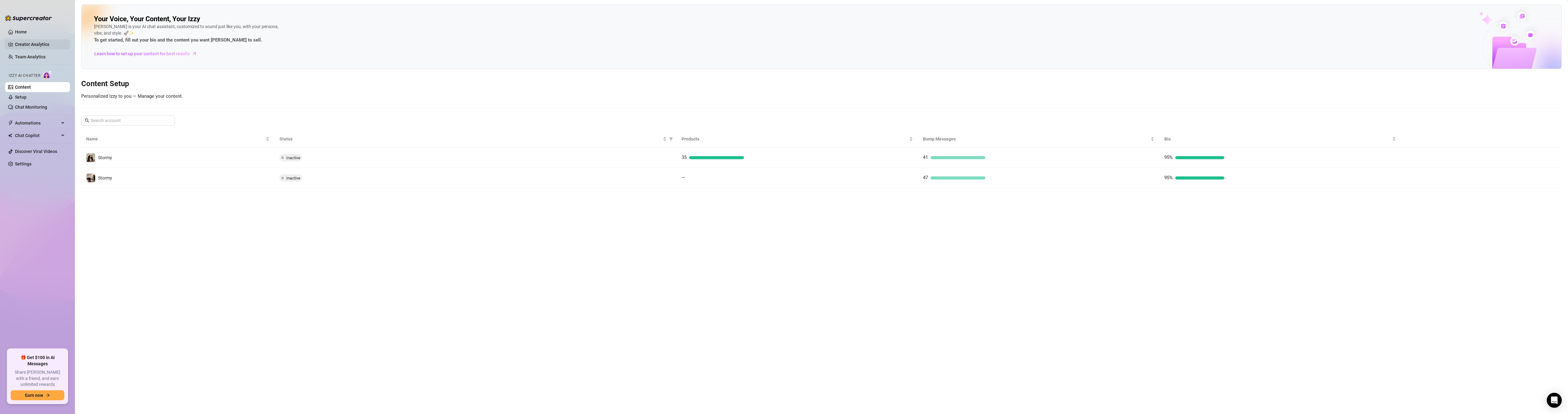
click at [35, 43] on link "Creator Analytics" at bounding box center [40, 44] width 50 height 10
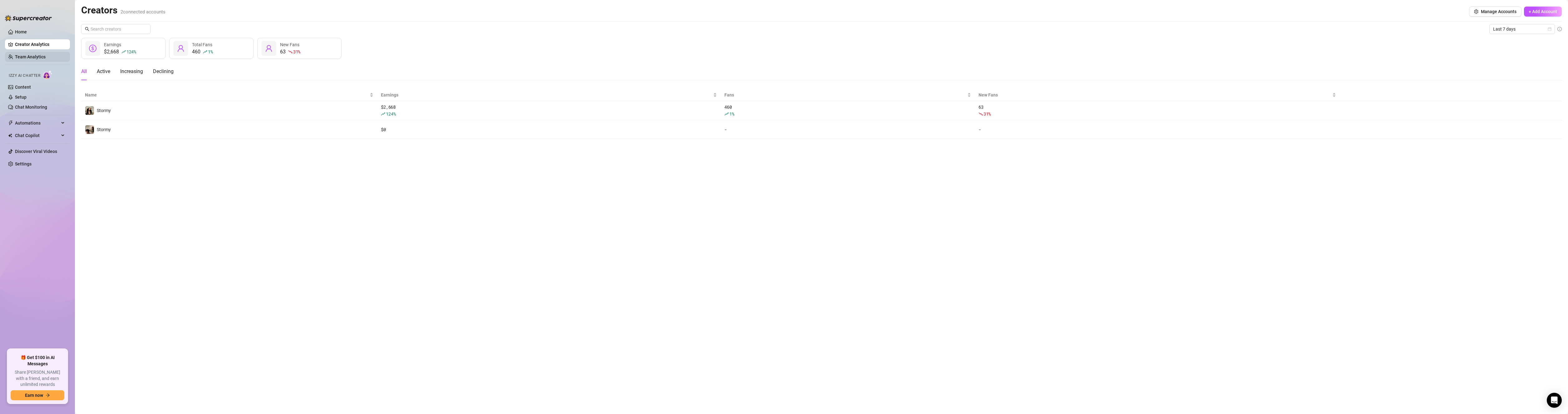
click at [35, 57] on link "Team Analytics" at bounding box center [30, 57] width 30 height 5
